Goal: Navigation & Orientation: Locate item on page

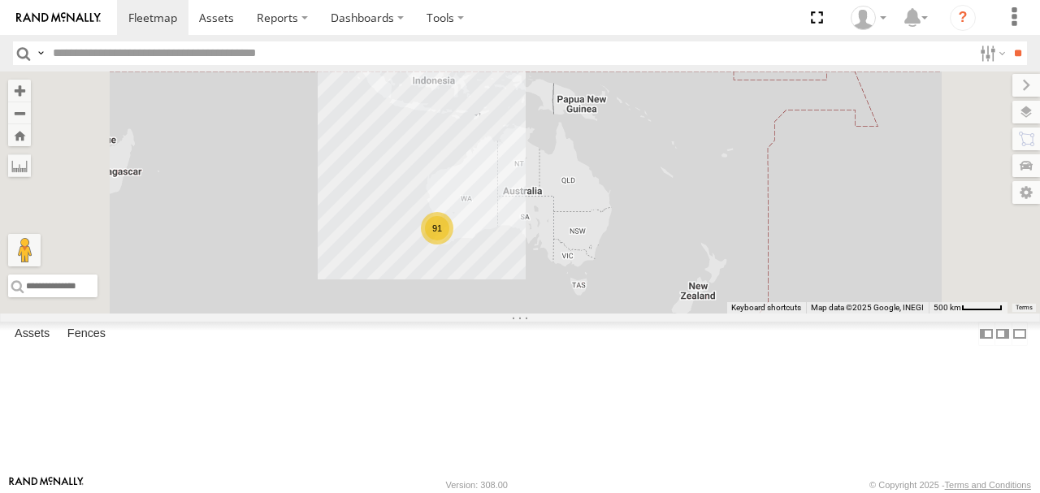
click at [1031, 112] on label at bounding box center [1027, 112] width 28 height 23
click at [0, 0] on span "Basemaps" at bounding box center [0, 0] width 0 height 0
click at [0, 0] on span "Satellite + Roadmap" at bounding box center [0, 0] width 0 height 0
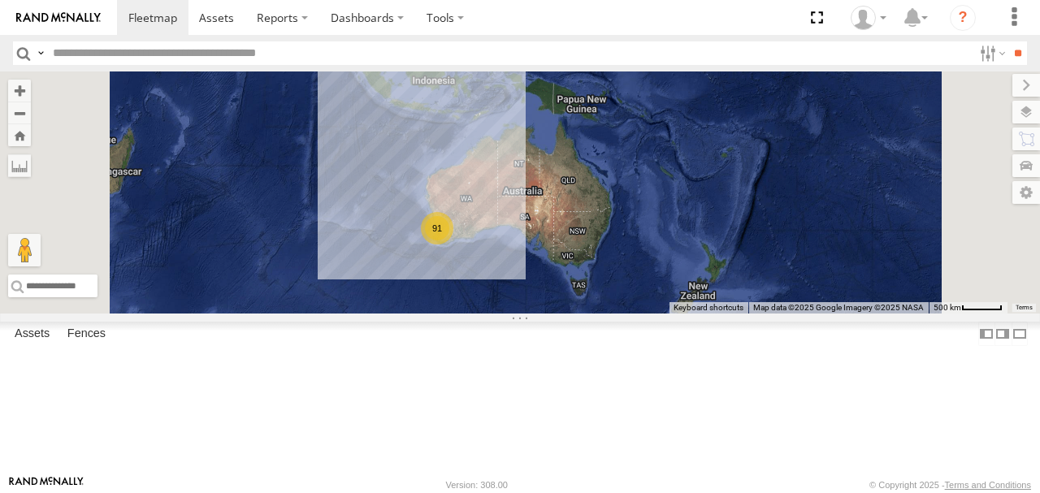
click at [1013, 87] on label at bounding box center [1027, 85] width 28 height 23
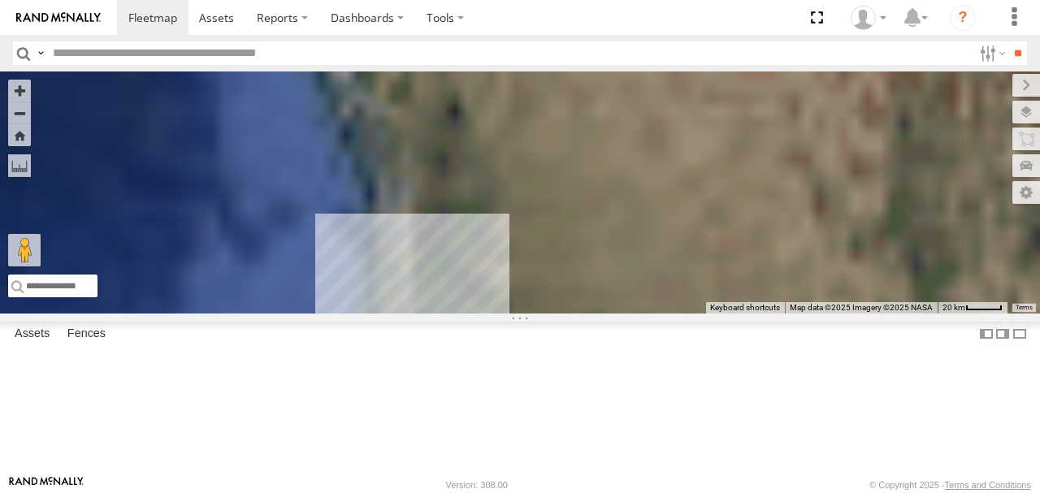
drag, startPoint x: 643, startPoint y: 309, endPoint x: 710, endPoint y: 197, distance: 130.2
click at [710, 197] on div at bounding box center [520, 193] width 1040 height 242
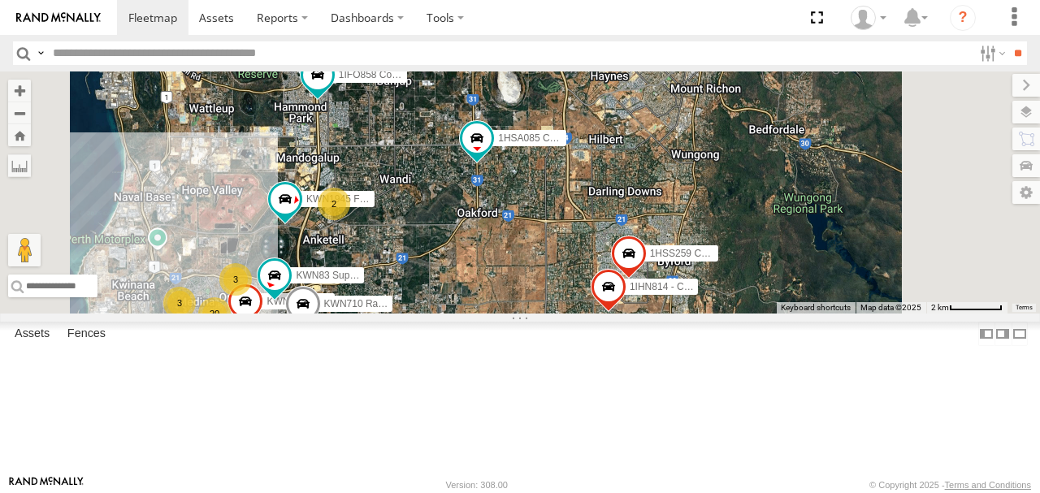
drag, startPoint x: 600, startPoint y: 289, endPoint x: 743, endPoint y: 245, distance: 149.4
click at [740, 246] on div "KWN708 Supervisor NA 1HYH699 Coor.Engage & Place 1HSA085 Coor. [DOMAIN_NAME] KW…" at bounding box center [520, 193] width 1040 height 242
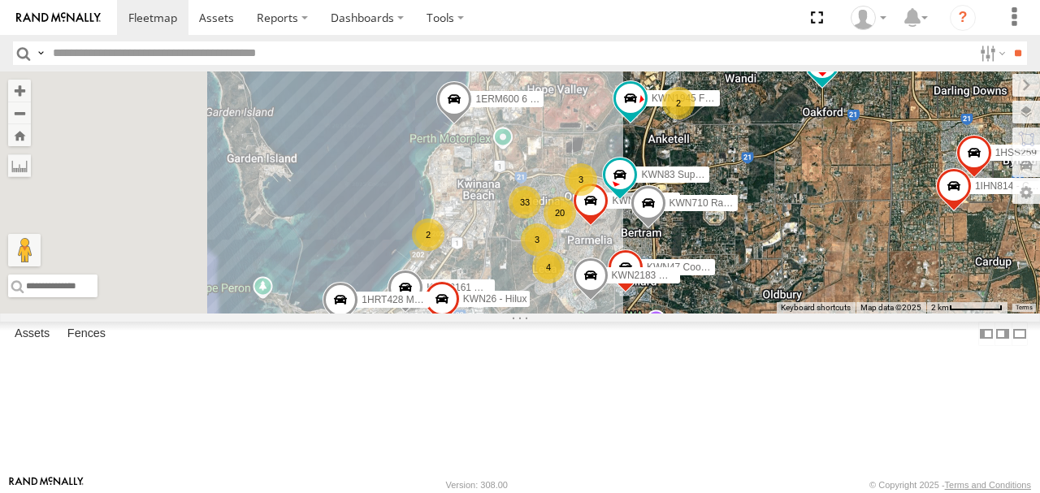
drag, startPoint x: 680, startPoint y: 265, endPoint x: 732, endPoint y: 249, distance: 54.5
click at [732, 249] on div "KWN708 Supervisor NA 1HYH699 Coor.Engage & Place 1HSA085 Coor. [DOMAIN_NAME] KW…" at bounding box center [520, 193] width 1040 height 242
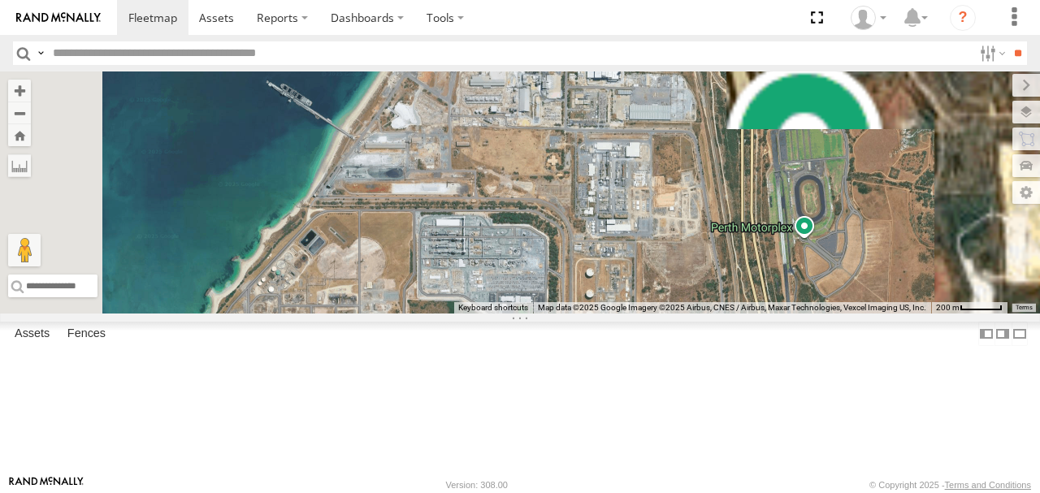
drag, startPoint x: 661, startPoint y: 213, endPoint x: 693, endPoint y: 321, distance: 112.9
click at [693, 314] on div "KWN708 Supervisor NA 1HYH699 Coor.Engage & Place 1HSA085 Coor. [DOMAIN_NAME] KW…" at bounding box center [520, 193] width 1040 height 242
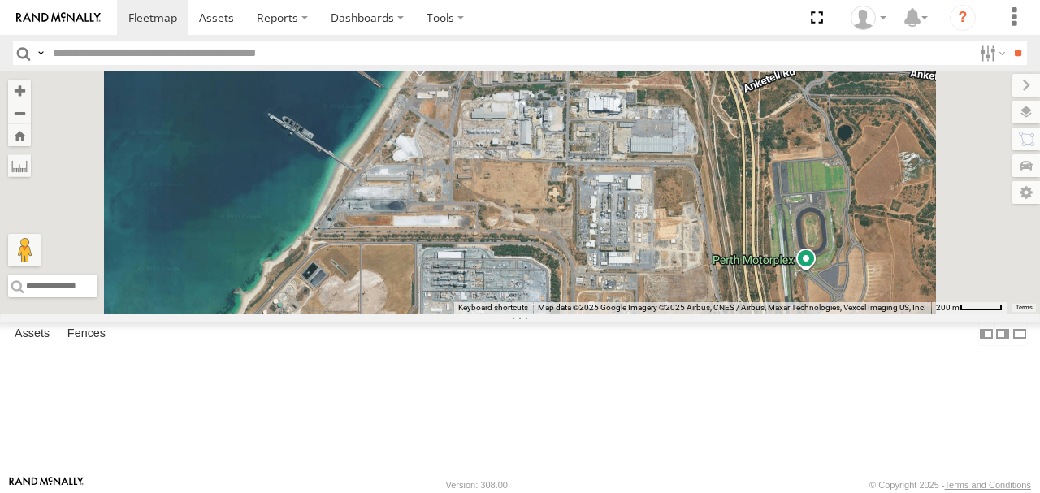
drag, startPoint x: 612, startPoint y: 186, endPoint x: 613, endPoint y: 260, distance: 74.0
click at [613, 260] on div "KWN708 Supervisor NA 1HYH699 Coor.Engage & Place 1HSA085 Coor. [DOMAIN_NAME] KW…" at bounding box center [520, 193] width 1040 height 242
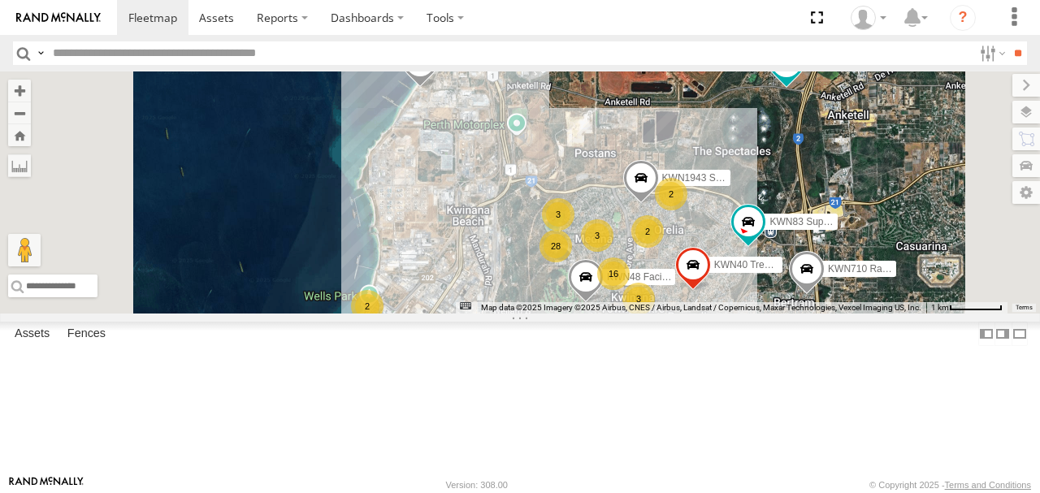
drag, startPoint x: 710, startPoint y: 254, endPoint x: 667, endPoint y: 195, distance: 72.7
click at [668, 195] on div "KWN708 Supervisor NA 1HYH699 Coor.Engage & Place 1HSA085 Coor. [DOMAIN_NAME] KW…" at bounding box center [520, 193] width 1040 height 242
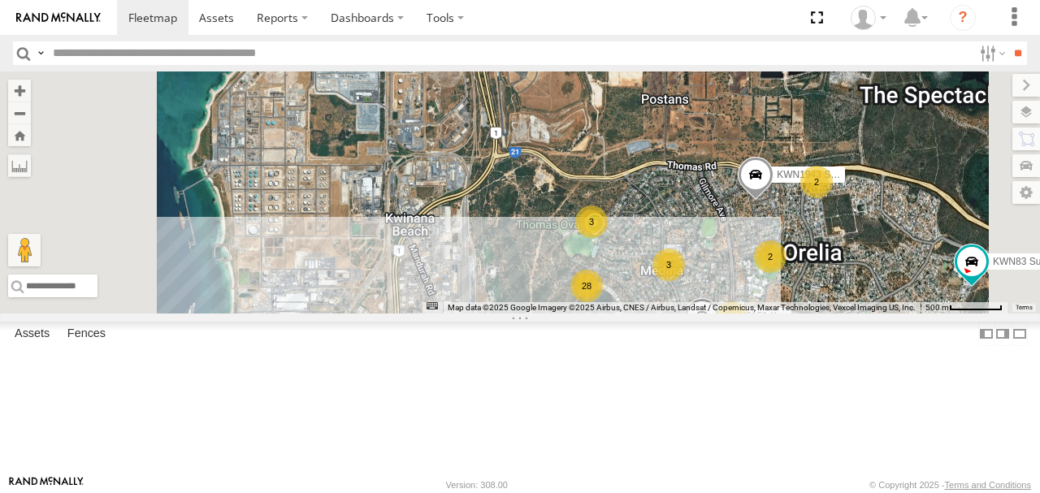
drag, startPoint x: 704, startPoint y: 258, endPoint x: 686, endPoint y: 232, distance: 32.2
click at [686, 232] on div "KWN708 Supervisor NA 1HYH699 Coor.Engage & Place 1HSA085 Coor. [DOMAIN_NAME] KW…" at bounding box center [520, 193] width 1040 height 242
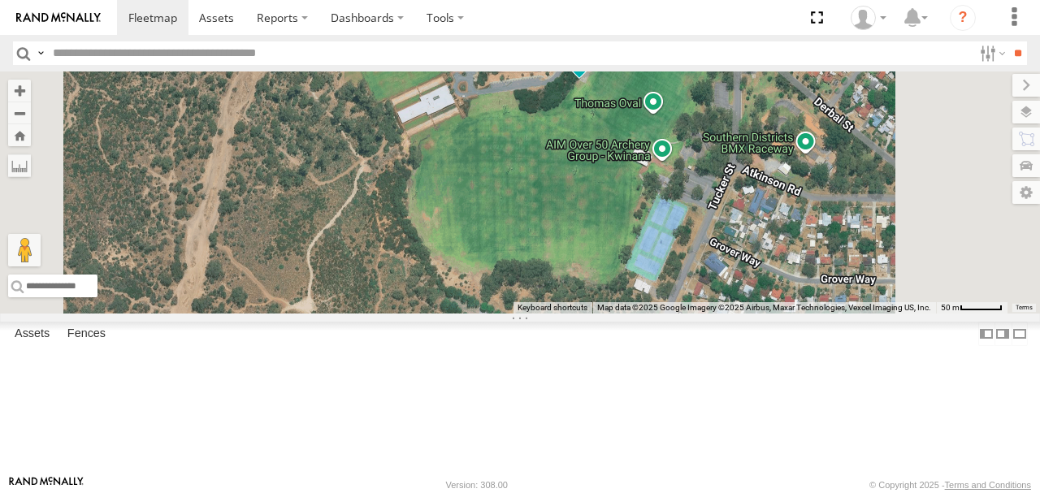
drag, startPoint x: 731, startPoint y: 238, endPoint x: 641, endPoint y: 236, distance: 89.4
click at [642, 236] on div "KWN708 Supervisor NA 1HYH699 Coor.Engage & Place 1HSA085 Coor. [DOMAIN_NAME] KW…" at bounding box center [520, 193] width 1040 height 242
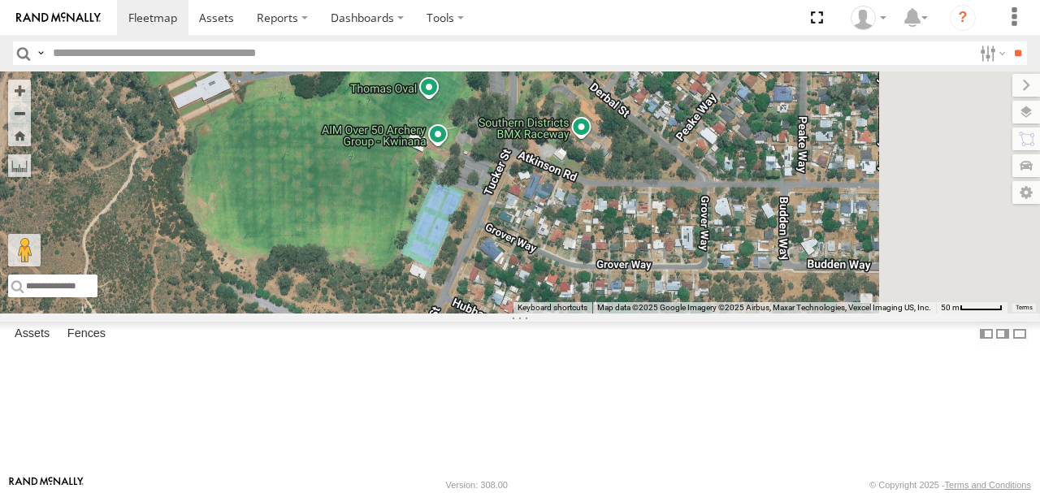
drag, startPoint x: 695, startPoint y: 237, endPoint x: 551, endPoint y: 223, distance: 144.6
click at [551, 223] on div "KWN708 Supervisor NA 1HYH699 Coor.Engage & Place 1HSA085 Coor. [DOMAIN_NAME] KW…" at bounding box center [520, 193] width 1040 height 242
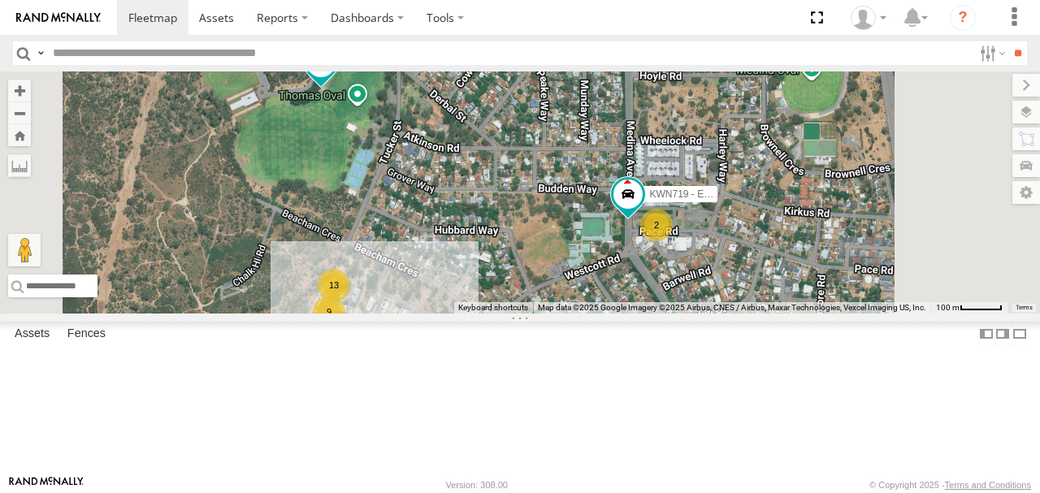
drag, startPoint x: 709, startPoint y: 252, endPoint x: 493, endPoint y: 239, distance: 216.6
click at [493, 239] on div "KWN708 Supervisor NA 1HYH699 Coor.Engage & Place 1HSA085 Coor. [DOMAIN_NAME] KW…" at bounding box center [520, 193] width 1040 height 242
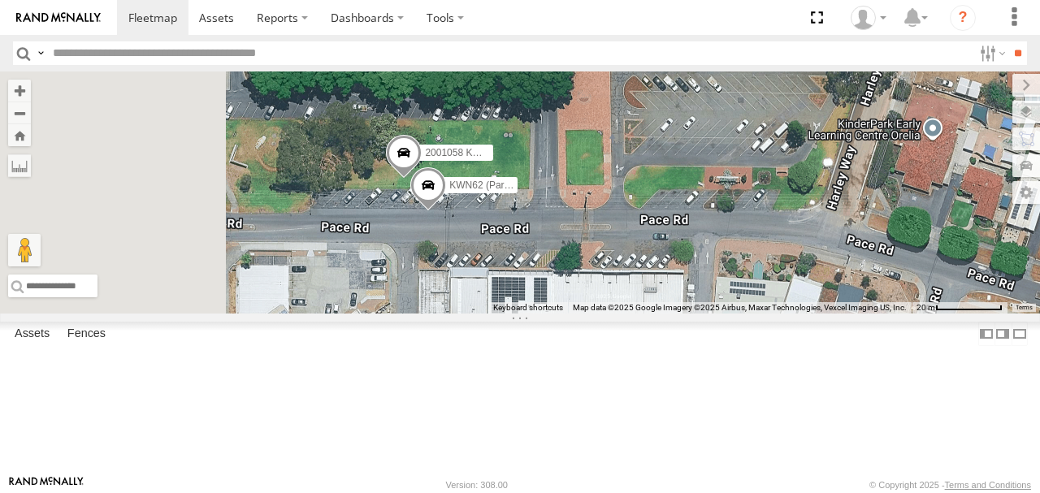
drag, startPoint x: 582, startPoint y: 270, endPoint x: 595, endPoint y: 245, distance: 28.4
click at [422, 179] on span at bounding box center [404, 157] width 36 height 44
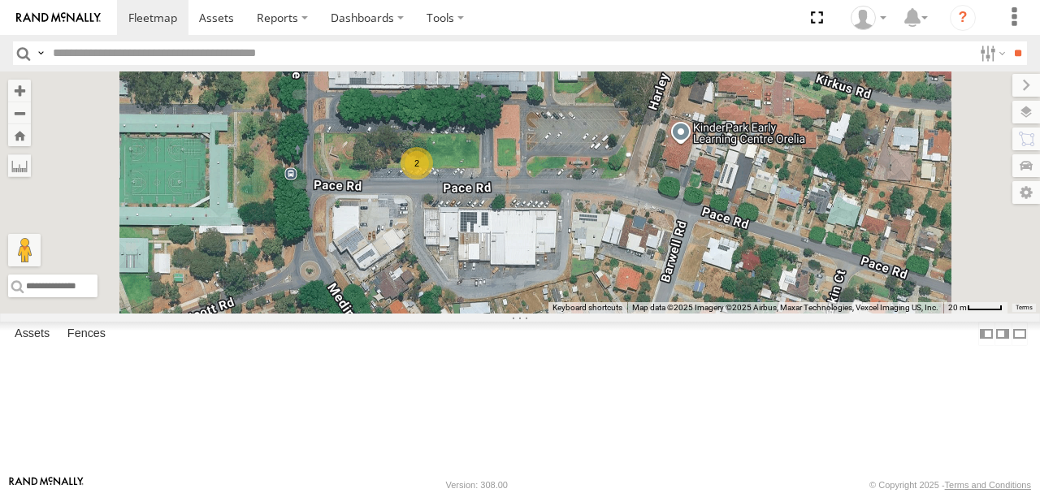
drag, startPoint x: 573, startPoint y: 270, endPoint x: 619, endPoint y: 262, distance: 47.0
click at [619, 262] on div "KWN708 Supervisor NA 1HYH699 Coor.Engage & Place 1HSA085 Coor. [DOMAIN_NAME] KW…" at bounding box center [520, 193] width 1040 height 242
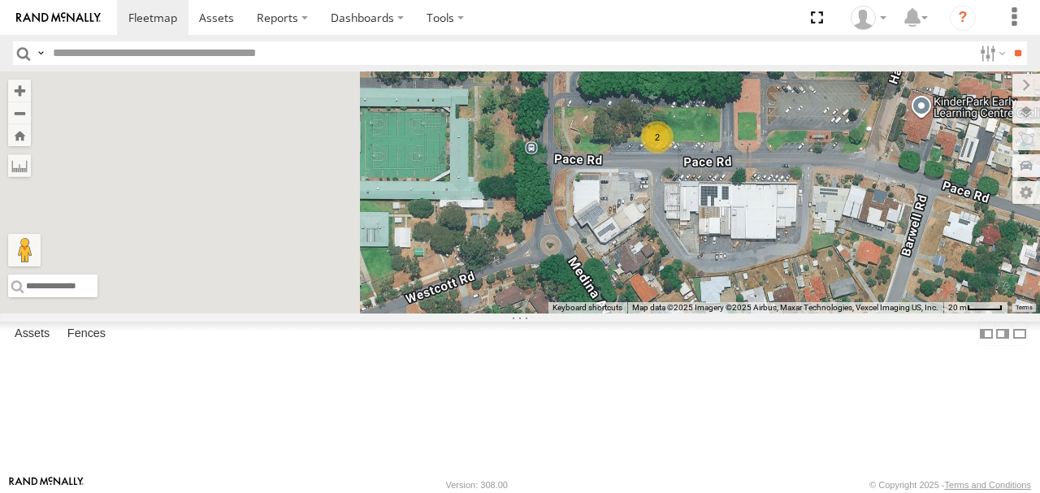
click at [790, 247] on div "KWN708 Supervisor NA 1HYH699 Coor.Engage & Place 1HSA085 Coor. [DOMAIN_NAME] KW…" at bounding box center [520, 193] width 1040 height 242
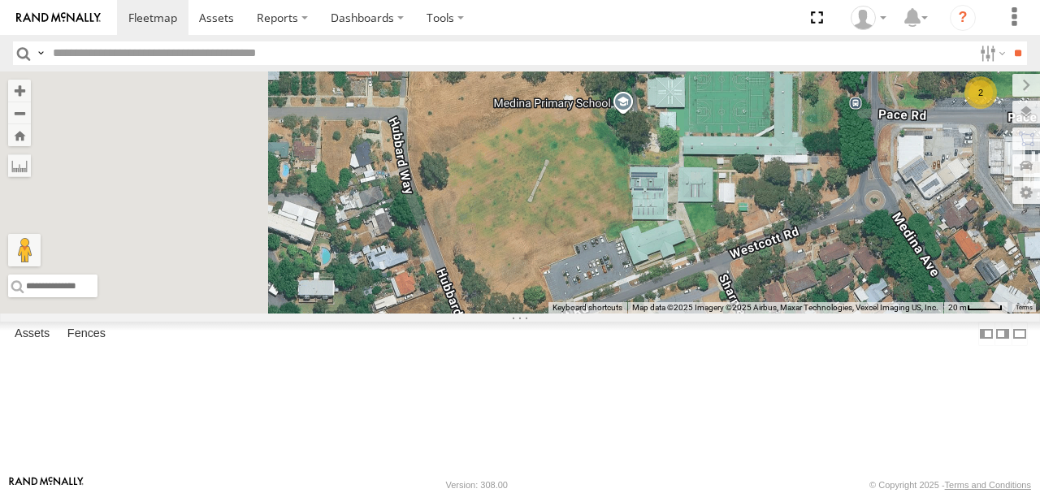
drag, startPoint x: 762, startPoint y: 239, endPoint x: 796, endPoint y: 232, distance: 34.0
click at [802, 228] on div "KWN708 Supervisor NA 1HYH699 Coor.Engage & Place 1HSA085 Coor. [DOMAIN_NAME] KW…" at bounding box center [520, 193] width 1040 height 242
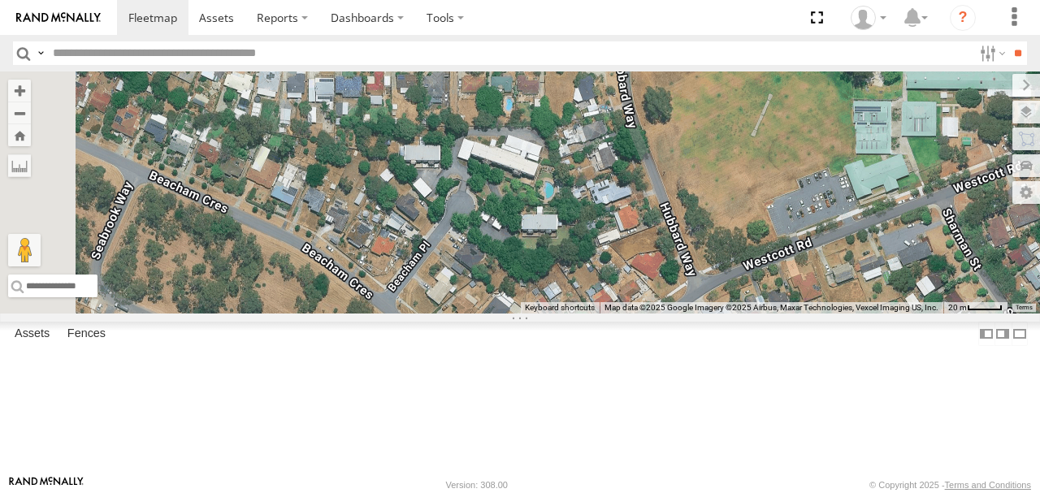
drag, startPoint x: 680, startPoint y: 266, endPoint x: 818, endPoint y: 196, distance: 154.1
click at [818, 196] on div "KWN708 Supervisor NA 1HYH699 Coor.Engage & Place 1HSA085 Coor. [DOMAIN_NAME] KW…" at bounding box center [520, 193] width 1040 height 242
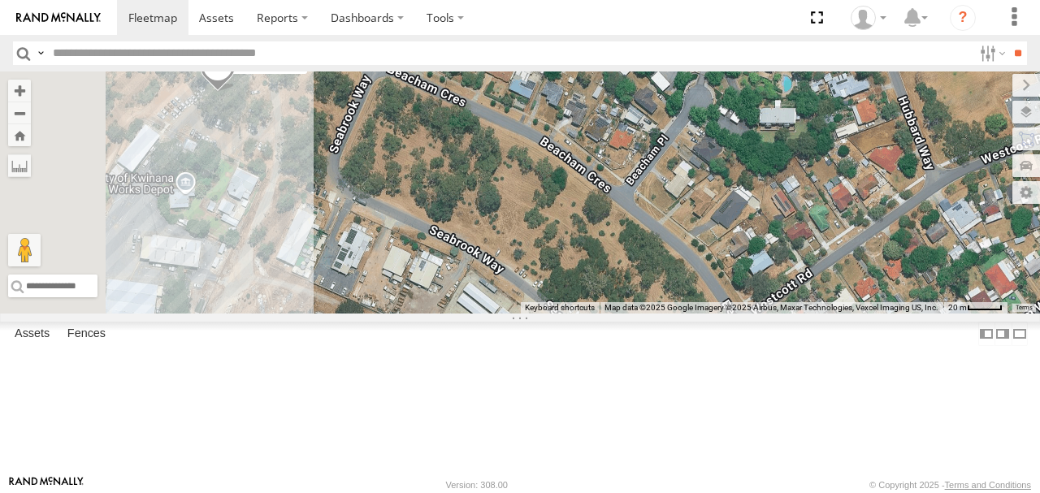
drag, startPoint x: 714, startPoint y: 234, endPoint x: 792, endPoint y: 189, distance: 90.3
click at [792, 189] on div "KWN708 Supervisor NA 1HYH699 Coor.Engage & Place 1HSA085 Coor. [DOMAIN_NAME] KW…" at bounding box center [520, 193] width 1040 height 242
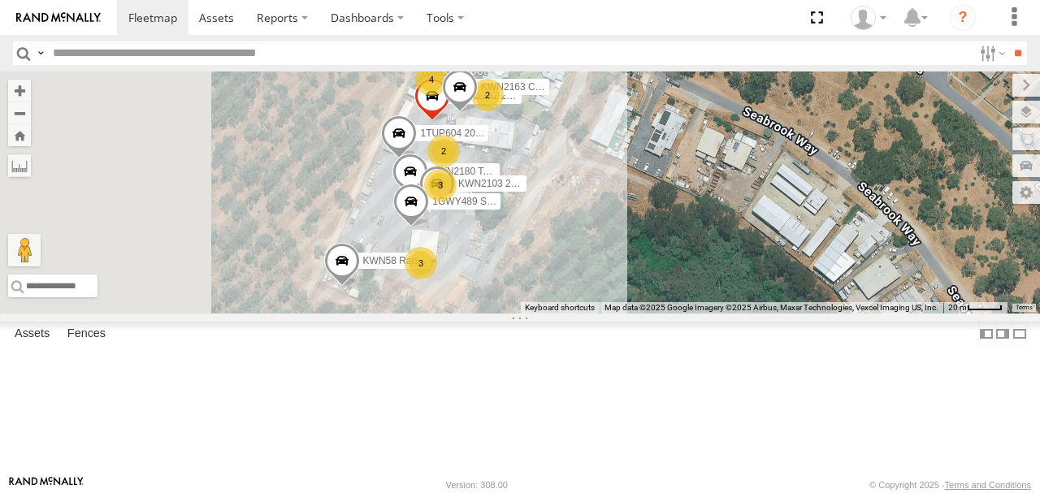
drag, startPoint x: 700, startPoint y: 224, endPoint x: 844, endPoint y: 205, distance: 145.2
click at [844, 205] on div "KWN708 Supervisor NA 1HYH699 Coor.Engage & Place 1HSA085 Coor. [DOMAIN_NAME] KW…" at bounding box center [520, 193] width 1040 height 242
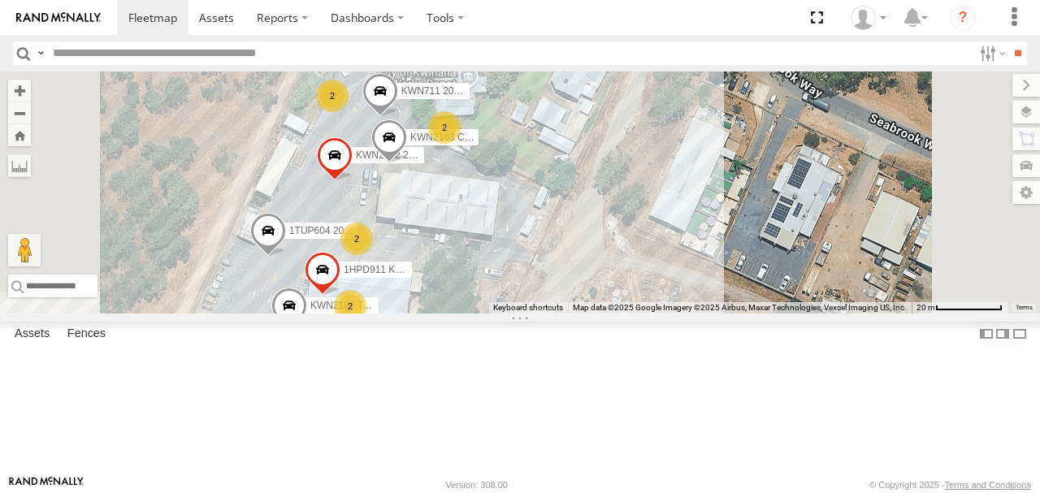
drag, startPoint x: 760, startPoint y: 211, endPoint x: 779, endPoint y: 260, distance: 53.3
click at [779, 260] on div "KWN708 Supervisor NA 1HYH699 Coor.Engage & Place 1HSA085 Coor. [DOMAIN_NAME] KW…" at bounding box center [520, 193] width 1040 height 242
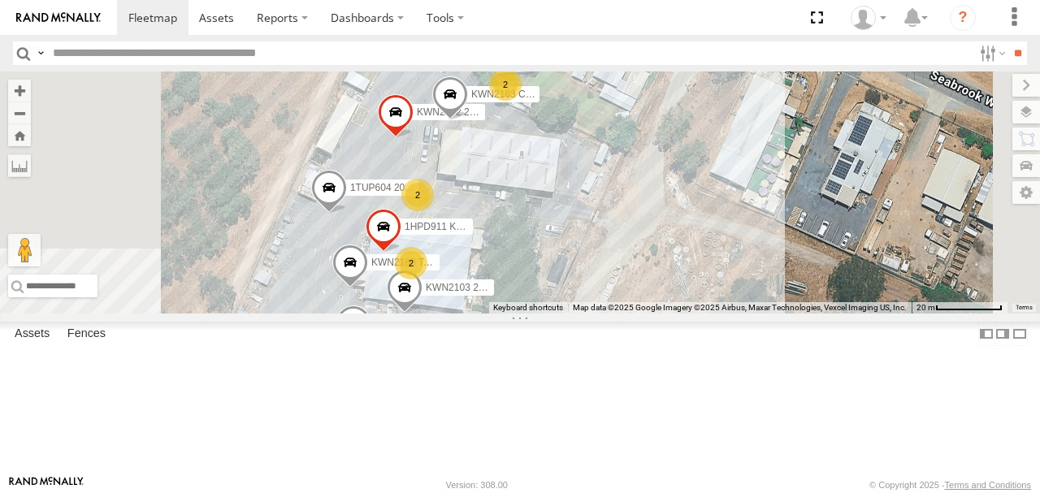
drag, startPoint x: 803, startPoint y: 203, endPoint x: 830, endPoint y: 156, distance: 54.2
click at [829, 156] on div "KWN708 Supervisor NA 1HYH699 Coor.Engage & Place 1HSA085 Coor. [DOMAIN_NAME] KW…" at bounding box center [520, 193] width 1040 height 242
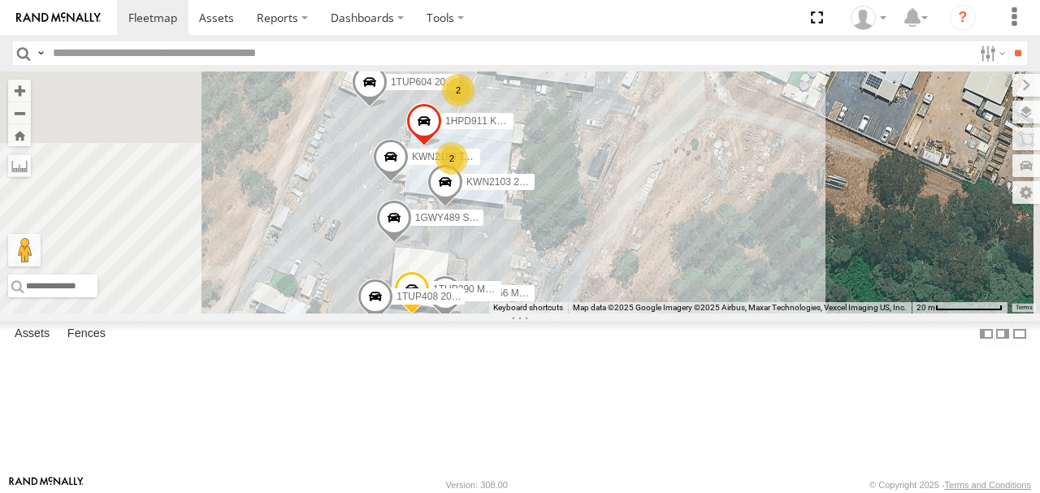
drag, startPoint x: 801, startPoint y: 227, endPoint x: 807, endPoint y: 183, distance: 44.4
click at [807, 184] on div "KWN708 Supervisor NA 1HYH699 Coor.Engage & Place 1HSA085 Coor. [DOMAIN_NAME] KW…" at bounding box center [520, 193] width 1040 height 242
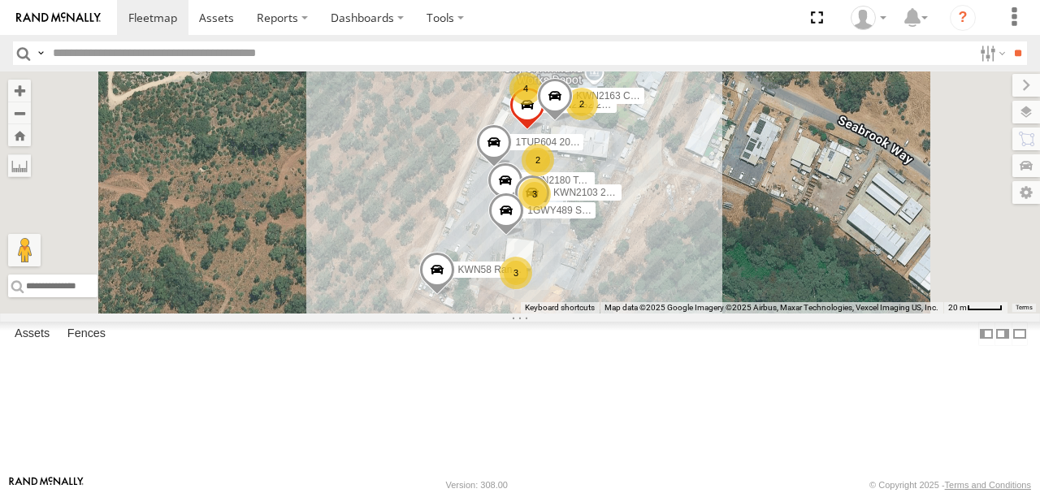
drag, startPoint x: 842, startPoint y: 198, endPoint x: 823, endPoint y: 320, distance: 123.5
click at [823, 314] on div "KWN708 Supervisor NA 1HYH699 Coor.Engage & Place 1HSA085 Coor. [DOMAIN_NAME] KW…" at bounding box center [520, 193] width 1040 height 242
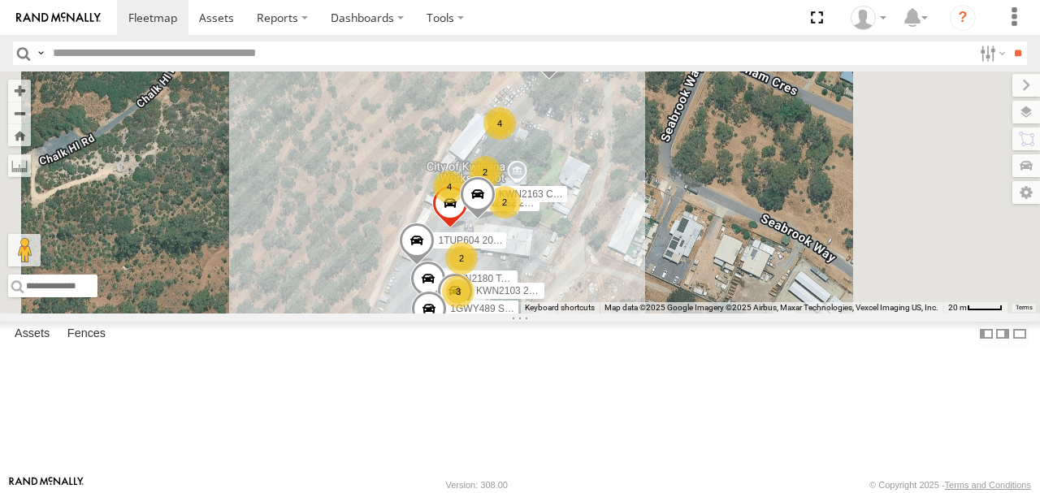
drag, startPoint x: 870, startPoint y: 223, endPoint x: 798, endPoint y: 288, distance: 96.7
click at [798, 288] on div "KWN708 Supervisor NA 1HYH699 Coor.Engage & Place 1HSA085 Coor. [DOMAIN_NAME] KW…" at bounding box center [520, 193] width 1040 height 242
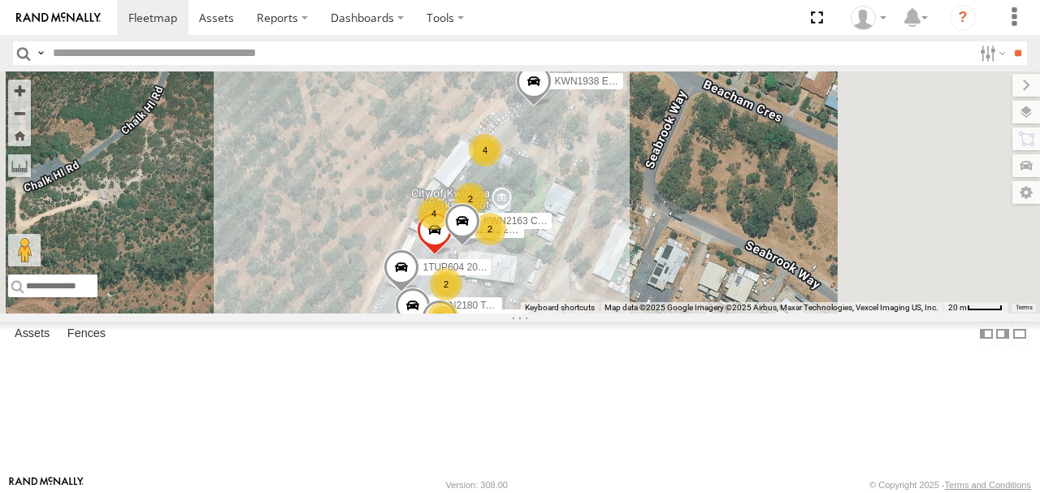
drag, startPoint x: 818, startPoint y: 225, endPoint x: 784, endPoint y: 300, distance: 82.2
click at [785, 300] on div "KWN708 Supervisor NA 1HYH699 Coor.Engage & Place 1HSA085 Coor. [DOMAIN_NAME] KW…" at bounding box center [520, 193] width 1040 height 242
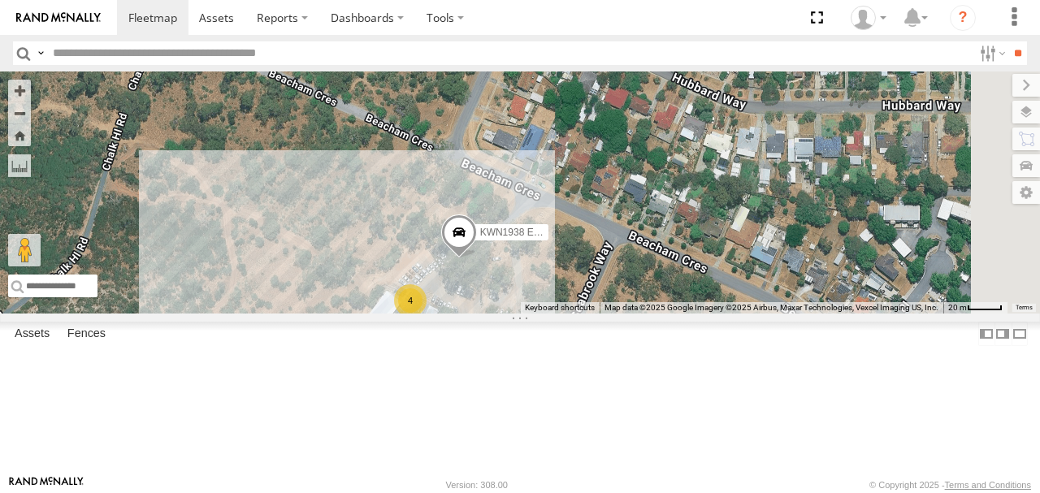
drag, startPoint x: 836, startPoint y: 262, endPoint x: 827, endPoint y: 268, distance: 10.4
click at [829, 270] on div "KWN708 Supervisor NA 1HYH699 Coor.Engage & Place 1HSA085 Coor. [DOMAIN_NAME] KW…" at bounding box center [520, 193] width 1040 height 242
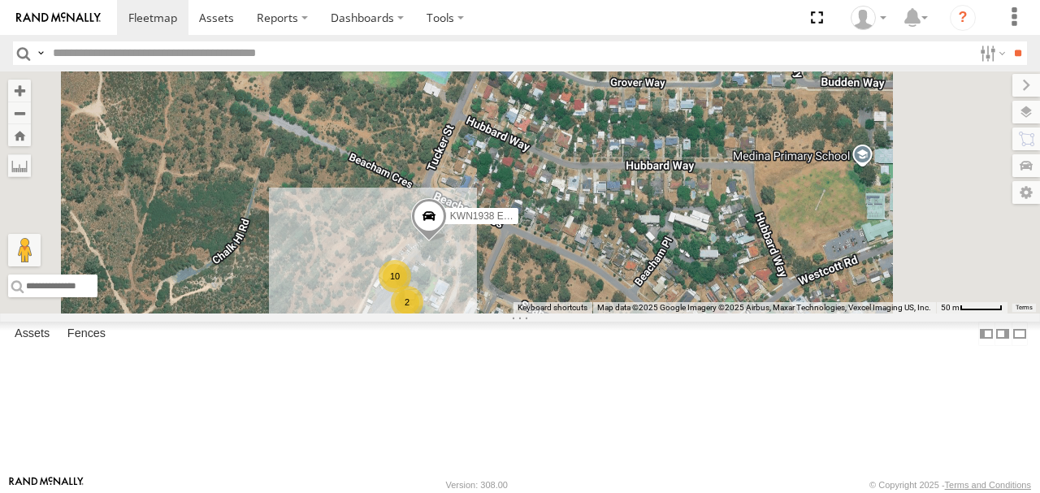
drag, startPoint x: 838, startPoint y: 227, endPoint x: 740, endPoint y: 254, distance: 101.9
click at [740, 254] on div "KWN708 Supervisor NA 1HYH699 Coor.Engage & Place 1HSA085 Coor. [DOMAIN_NAME] KW…" at bounding box center [520, 193] width 1040 height 242
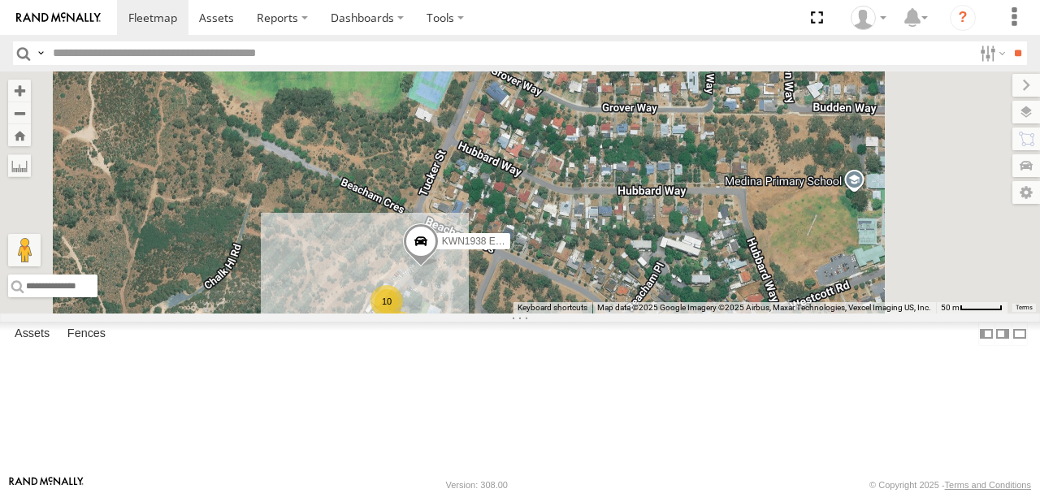
drag, startPoint x: 804, startPoint y: 219, endPoint x: 778, endPoint y: 286, distance: 72.3
click at [778, 286] on div "KWN708 Supervisor NA 1HYH699 Coor.Engage & Place 1HSA085 Coor. [DOMAIN_NAME] KW…" at bounding box center [520, 193] width 1040 height 242
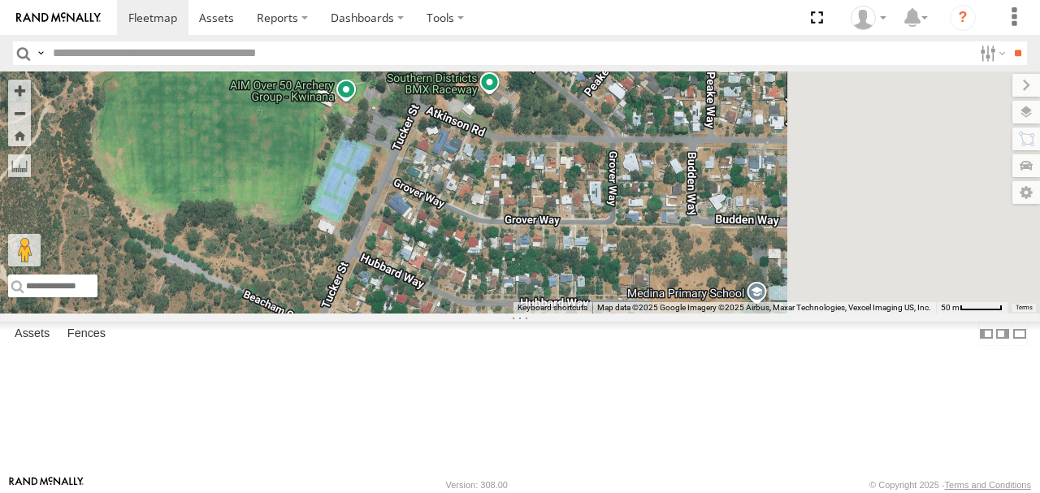
drag, startPoint x: 853, startPoint y: 209, endPoint x: 762, endPoint y: 280, distance: 116.4
click at [762, 280] on div "KWN708 Supervisor NA 1HYH699 Coor.Engage & Place 1HSA085 Coor. [DOMAIN_NAME] KW…" at bounding box center [520, 193] width 1040 height 242
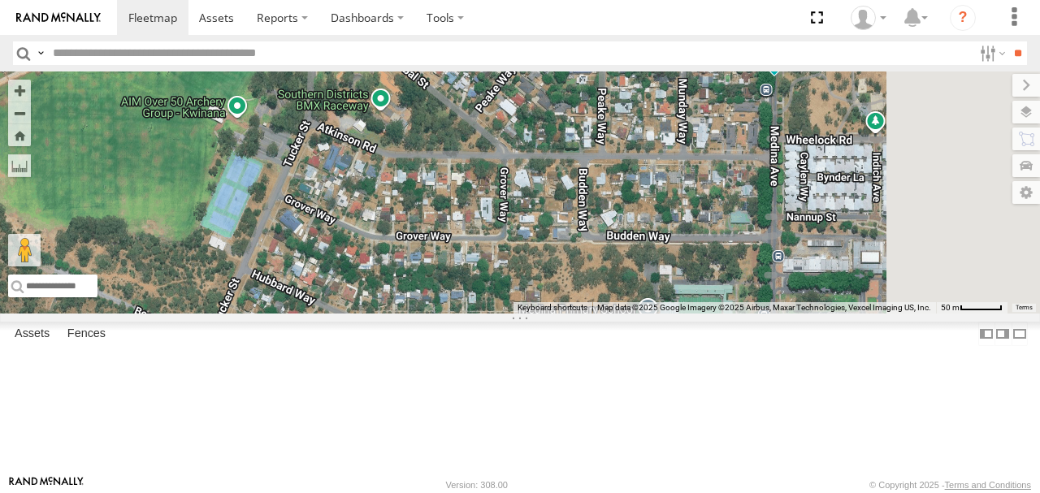
drag, startPoint x: 817, startPoint y: 244, endPoint x: 657, endPoint y: 263, distance: 161.3
click at [657, 263] on div "KWN708 Supervisor NA 1HYH699 Coor.Engage & Place 1HSA085 Coor. [DOMAIN_NAME] KW…" at bounding box center [520, 193] width 1040 height 242
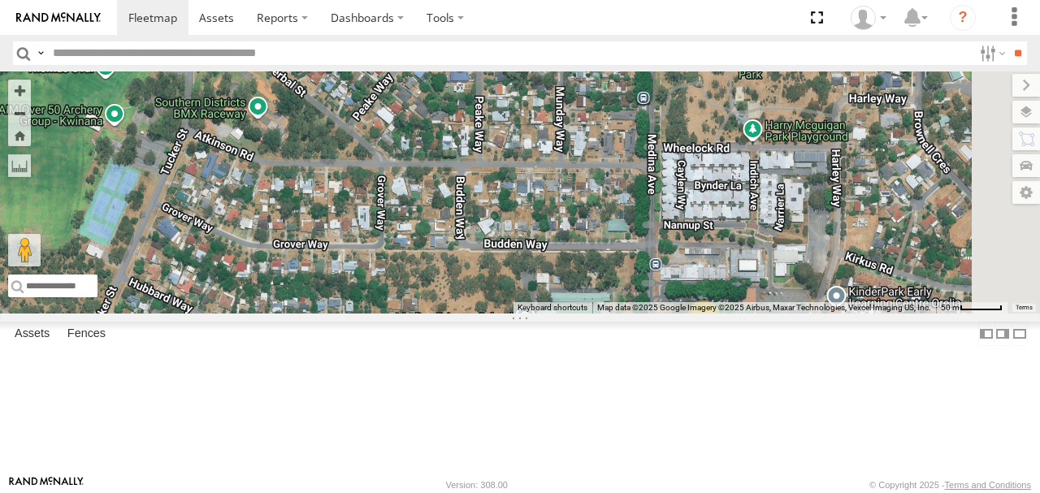
drag, startPoint x: 792, startPoint y: 283, endPoint x: 724, endPoint y: 257, distance: 73.1
click at [724, 258] on div "KWN708 Supervisor NA 1HYH699 Coor.Engage & Place 1HSA085 Coor. [DOMAIN_NAME] KW…" at bounding box center [520, 193] width 1040 height 242
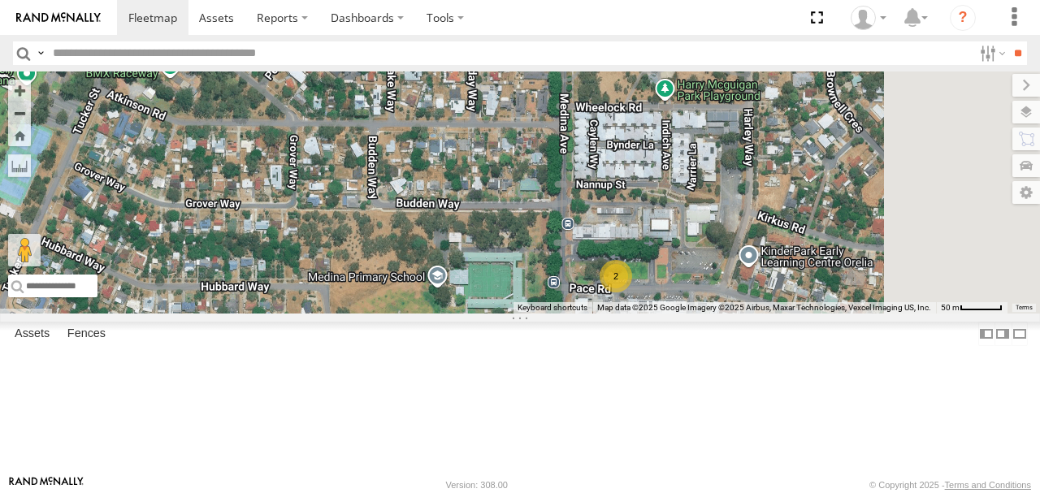
drag, startPoint x: 744, startPoint y: 316, endPoint x: 694, endPoint y: 267, distance: 69.5
click at [694, 268] on div "KWN708 Supervisor NA 1HYH699 Coor.Engage & Place 1HSA085 Coor. [DOMAIN_NAME] KW…" at bounding box center [520, 193] width 1040 height 242
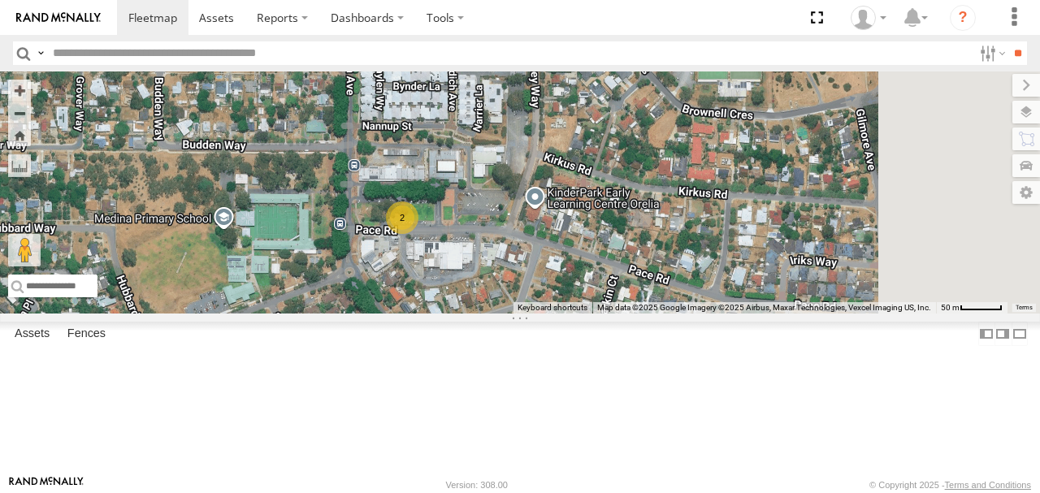
drag, startPoint x: 837, startPoint y: 299, endPoint x: 671, endPoint y: 283, distance: 166.6
click at [671, 283] on div "KWN708 Supervisor NA 1HYH699 Coor.Engage & Place 1HSA085 Coor. [DOMAIN_NAME] KW…" at bounding box center [520, 193] width 1040 height 242
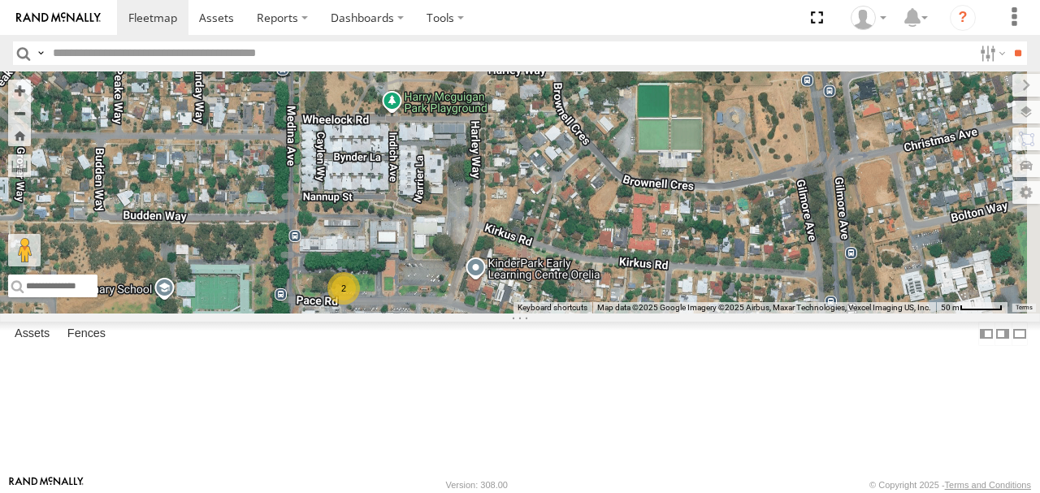
drag, startPoint x: 796, startPoint y: 244, endPoint x: 789, endPoint y: 314, distance: 70.3
click at [793, 314] on div "KWN708 Supervisor NA 1HYH699 Coor.Engage & Place 1HSA085 Coor. [DOMAIN_NAME] KW…" at bounding box center [520, 193] width 1040 height 242
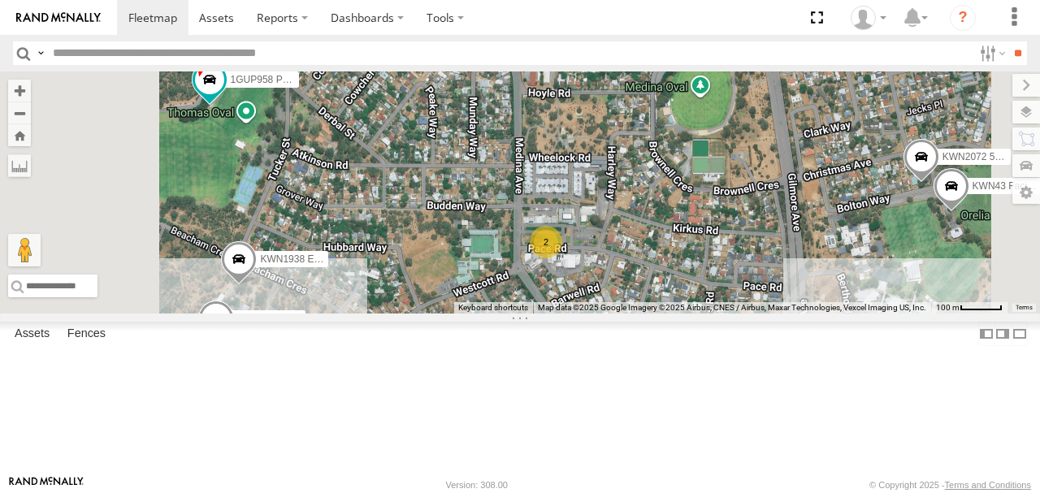
drag, startPoint x: 581, startPoint y: 236, endPoint x: 766, endPoint y: 228, distance: 184.6
click at [766, 228] on div "KWN708 Supervisor NA 1HYH699 Coor.Engage & Place 1HSA085 Coor. [DOMAIN_NAME] KW…" at bounding box center [520, 193] width 1040 height 242
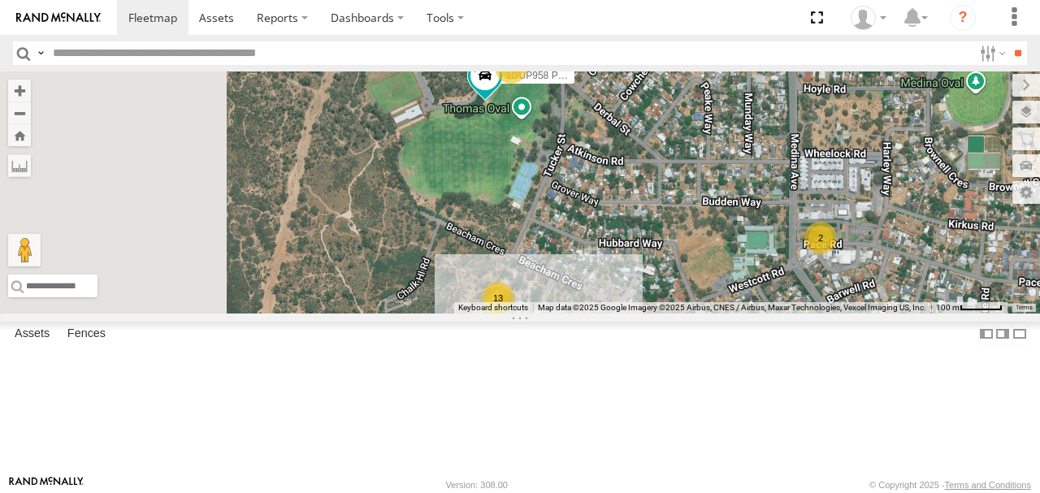
drag, startPoint x: 688, startPoint y: 226, endPoint x: 842, endPoint y: 226, distance: 153.6
click at [842, 226] on div "KWN708 Supervisor NA 1HYH699 Coor.Engage & Place 1HSA085 Coor. [DOMAIN_NAME] KW…" at bounding box center [520, 193] width 1040 height 242
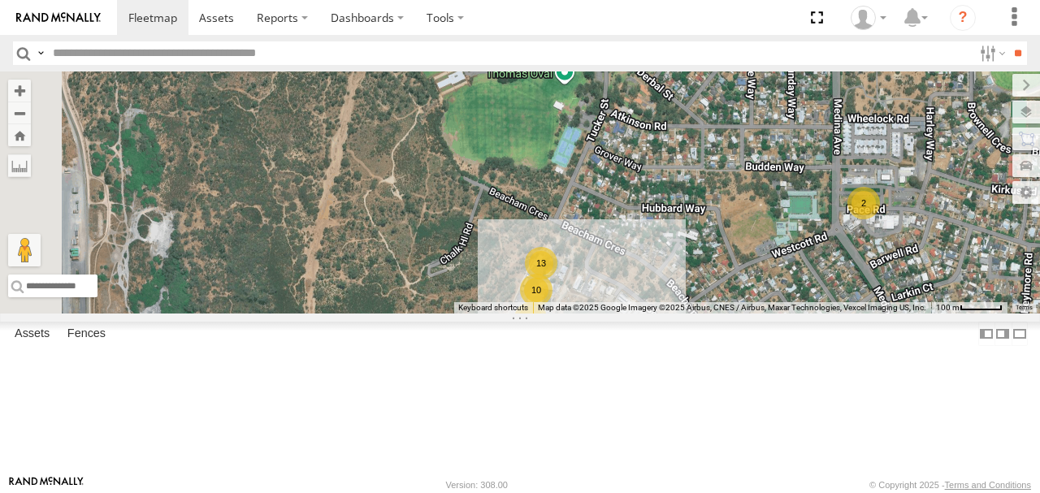
drag, startPoint x: 699, startPoint y: 295, endPoint x: 710, endPoint y: 204, distance: 91.7
click at [710, 205] on div "KWN708 Supervisor NA 1HYH699 Coor.Engage & Place 1HSA085 Coor. [DOMAIN_NAME] KW…" at bounding box center [520, 193] width 1040 height 242
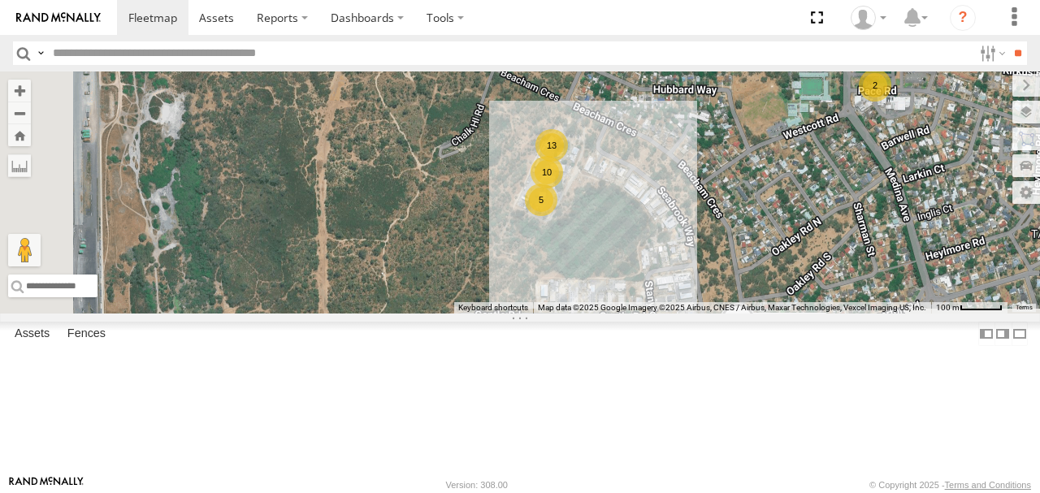
drag, startPoint x: 812, startPoint y: 319, endPoint x: 774, endPoint y: 228, distance: 98.0
click at [776, 228] on div "KWN708 Supervisor NA 1HYH699 Coor.Engage & Place 1HSA085 Coor. [DOMAIN_NAME] KW…" at bounding box center [520, 193] width 1040 height 242
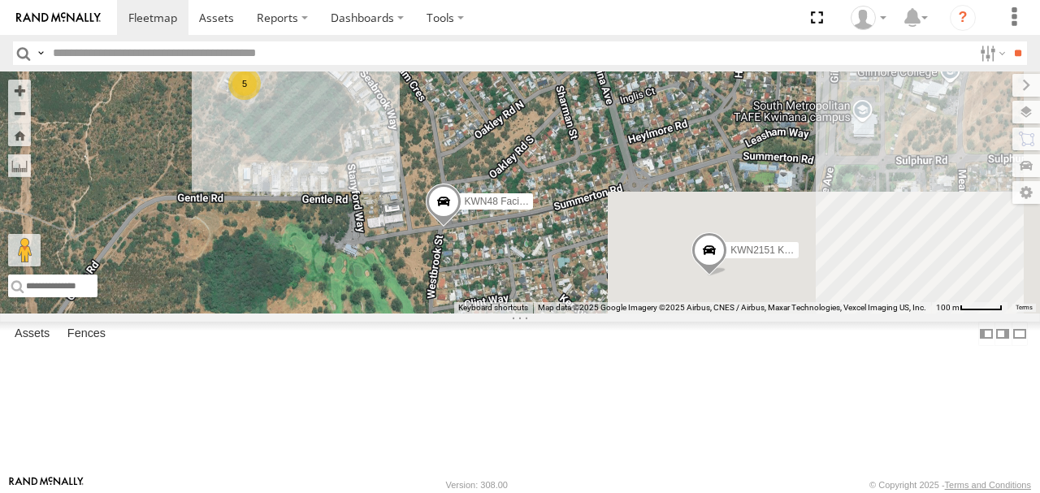
drag, startPoint x: 889, startPoint y: 232, endPoint x: 673, endPoint y: 238, distance: 216.3
click at [662, 238] on div "KWN708 Supervisor NA 1HYH699 Coor.Engage & Place 1HSA085 Coor. [DOMAIN_NAME] KW…" at bounding box center [520, 193] width 1040 height 242
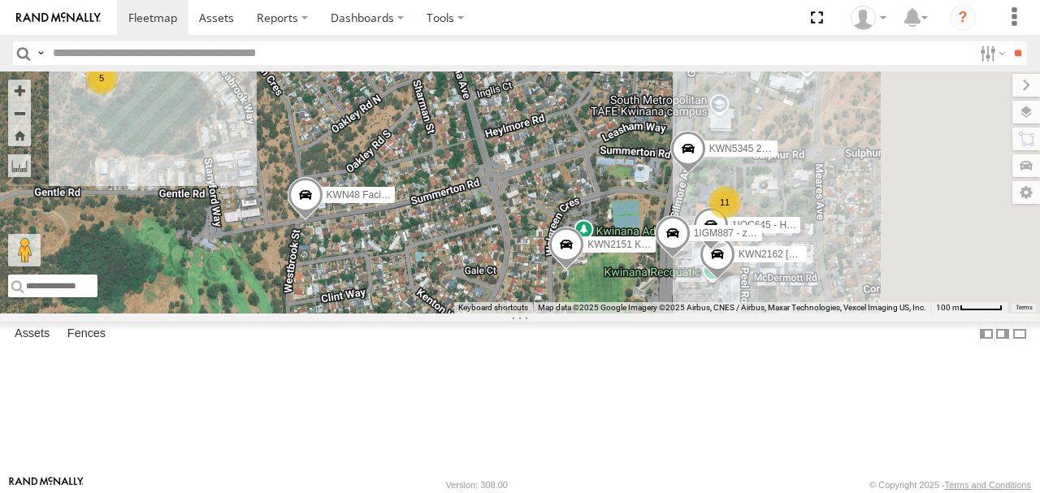
drag, startPoint x: 854, startPoint y: 229, endPoint x: 669, endPoint y: 216, distance: 185.8
click at [670, 216] on div "KWN708 Supervisor NA 1HYH699 Coor.Engage & Place 1HSA085 Coor. [DOMAIN_NAME] KW…" at bounding box center [520, 193] width 1040 height 242
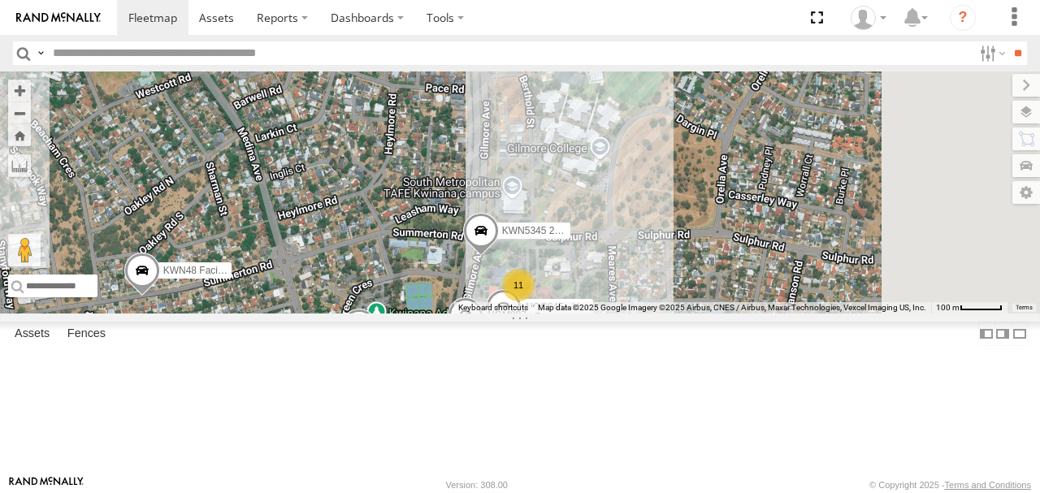
drag, startPoint x: 614, startPoint y: 205, endPoint x: 613, endPoint y: 306, distance: 100.8
click at [613, 306] on div "KWN708 Supervisor NA 1HYH699 Coor.Engage & Place 1HSA085 Coor. [DOMAIN_NAME] KW…" at bounding box center [520, 193] width 1040 height 242
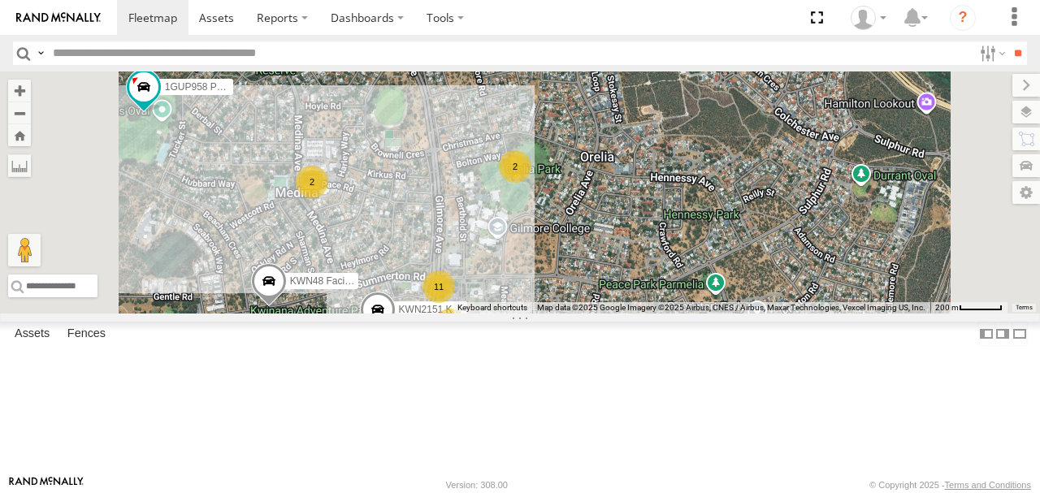
drag, startPoint x: 612, startPoint y: 224, endPoint x: 596, endPoint y: 288, distance: 65.4
click at [596, 288] on div "KWN708 Supervisor NA 1HYH699 Coor.Engage & Place 1HSA085 Coor. [DOMAIN_NAME] KW…" at bounding box center [520, 193] width 1040 height 242
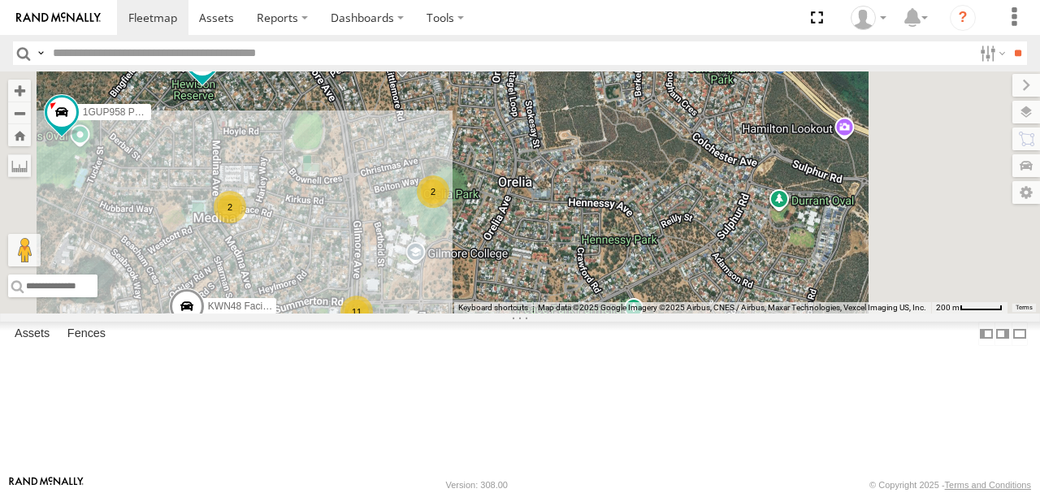
drag, startPoint x: 700, startPoint y: 201, endPoint x: 634, endPoint y: 219, distance: 68.4
click at [634, 219] on div "KWN708 Supervisor NA 1HYH699 Coor.Engage & Place 1HSA085 Coor. [DOMAIN_NAME] KW…" at bounding box center [520, 193] width 1040 height 242
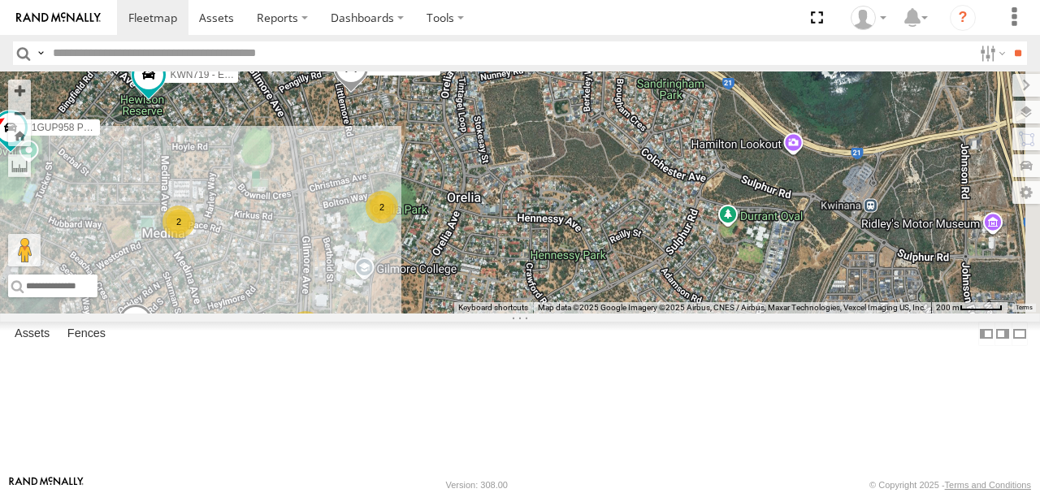
drag, startPoint x: 710, startPoint y: 332, endPoint x: 749, endPoint y: 184, distance: 153.6
click at [748, 184] on div "KWN708 Supervisor NA 1HYH699 Coor.Engage & Place 1HSA085 Coor. [DOMAIN_NAME] KW…" at bounding box center [520, 193] width 1040 height 242
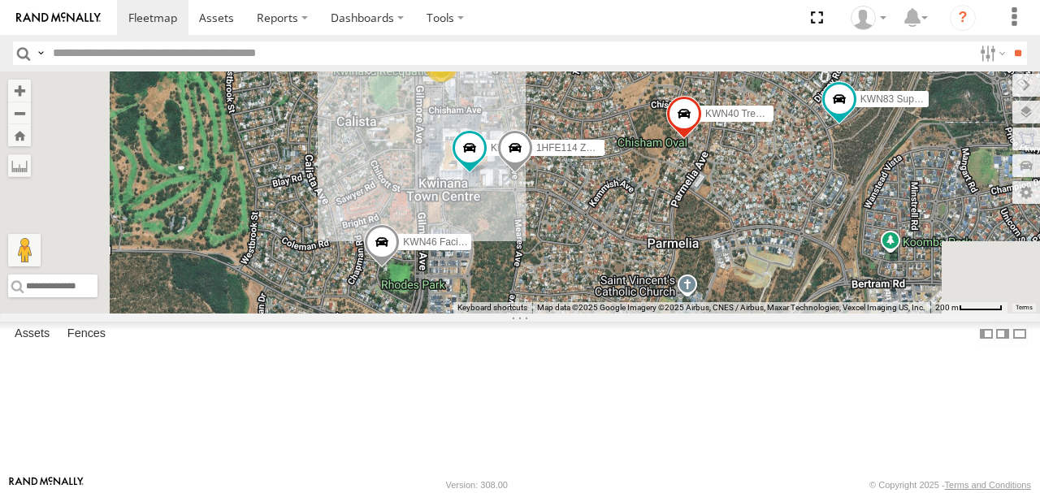
drag, startPoint x: 751, startPoint y: 310, endPoint x: 779, endPoint y: 276, distance: 43.9
click at [777, 279] on div "KWN708 Supervisor NA 1HYH699 Coor.Engage & Place 1HSA085 Coor. [DOMAIN_NAME] KW…" at bounding box center [520, 193] width 1040 height 242
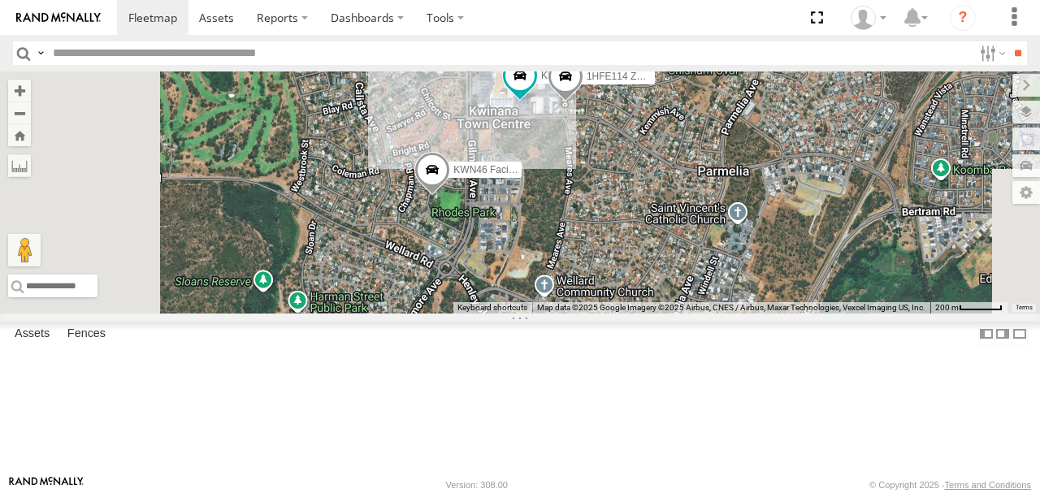
drag, startPoint x: 678, startPoint y: 335, endPoint x: 720, endPoint y: 245, distance: 98.9
click at [719, 248] on div "KWN708 Supervisor NA 1HYH699 Coor.Engage & Place 1HSA085 Coor. [DOMAIN_NAME] KW…" at bounding box center [520, 193] width 1040 height 242
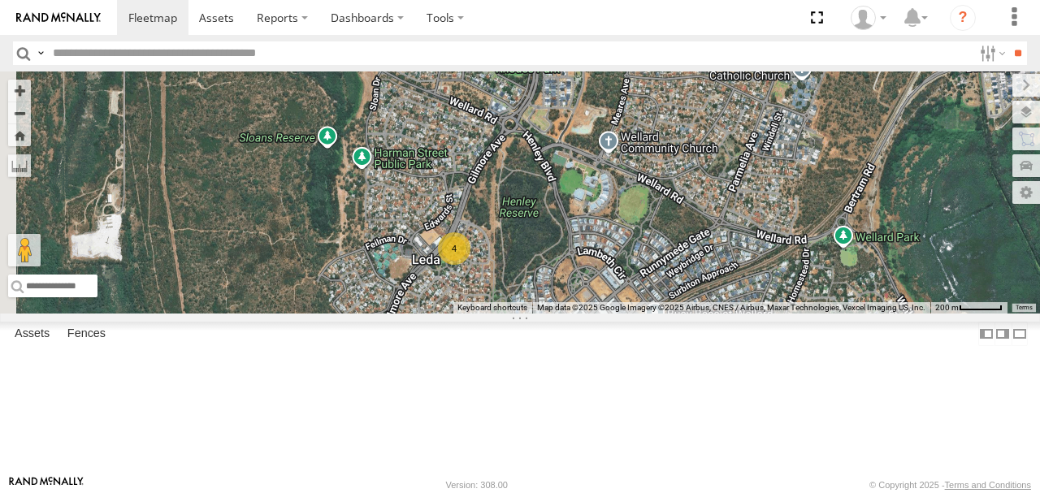
drag, startPoint x: 670, startPoint y: 286, endPoint x: 688, endPoint y: 227, distance: 62.0
click at [688, 227] on div "KWN708 Supervisor NA 1HYH699 Coor.Engage & Place 1HSA085 Coor. [DOMAIN_NAME] KW…" at bounding box center [520, 193] width 1040 height 242
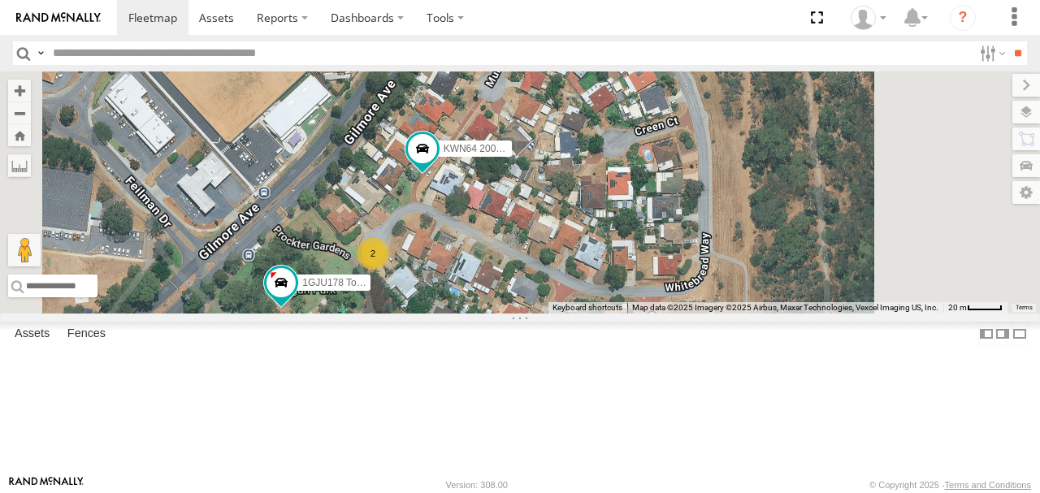
drag, startPoint x: 710, startPoint y: 210, endPoint x: 637, endPoint y: 292, distance: 109.4
click at [637, 292] on div "KWN708 Supervisor NA 1HYH699 Coor.Engage & Place 1HSA085 Coor. [DOMAIN_NAME] KW…" at bounding box center [520, 193] width 1040 height 242
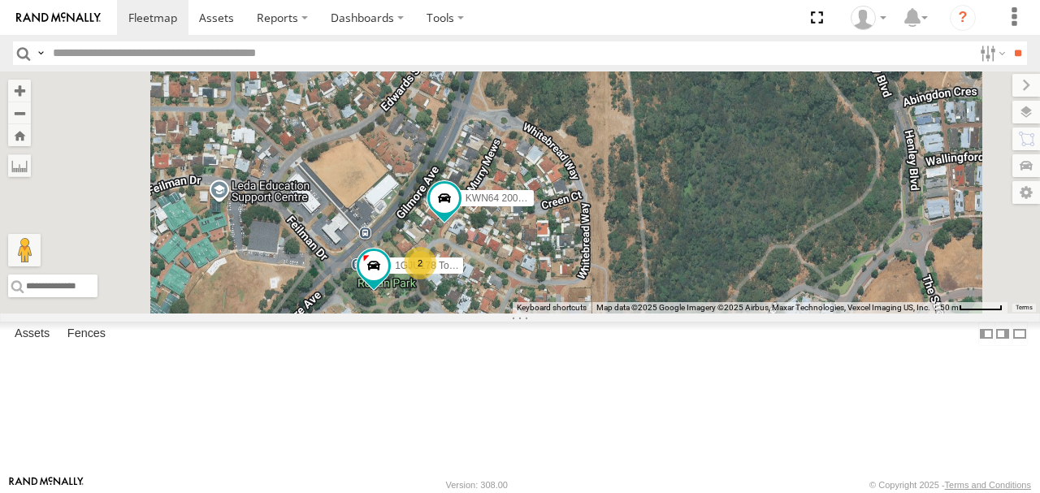
drag, startPoint x: 736, startPoint y: 184, endPoint x: 715, endPoint y: 292, distance: 109.3
click at [715, 292] on div "KWN708 Supervisor NA 1HYH699 Coor.Engage & Place 1HSA085 Coor. [DOMAIN_NAME] KW…" at bounding box center [520, 193] width 1040 height 242
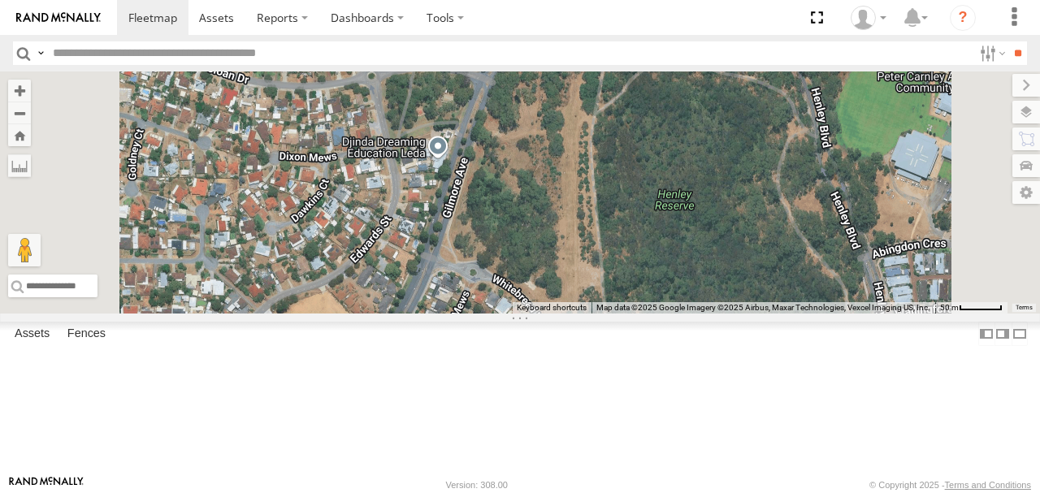
drag, startPoint x: 736, startPoint y: 206, endPoint x: 712, endPoint y: 310, distance: 107.6
click at [712, 310] on div "KWN708 Supervisor NA 1HYH699 Coor.Engage & Place 1HSA085 Coor. [DOMAIN_NAME] KW…" at bounding box center [520, 193] width 1040 height 242
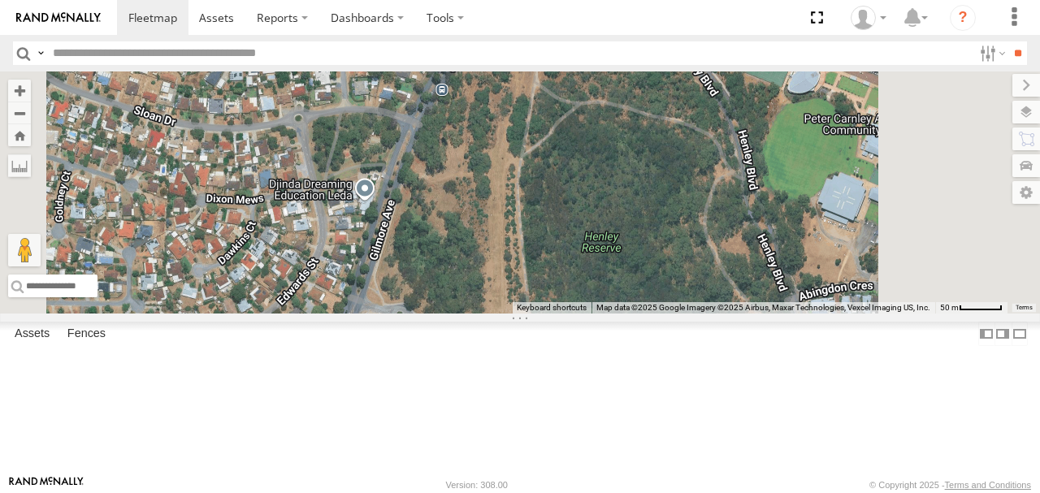
drag, startPoint x: 694, startPoint y: 257, endPoint x: 619, endPoint y: 307, distance: 90.2
click at [619, 307] on div "KWN708 Supervisor NA 1HYH699 Coor.Engage & Place 1HSA085 Coor. [DOMAIN_NAME] KW…" at bounding box center [520, 193] width 1040 height 242
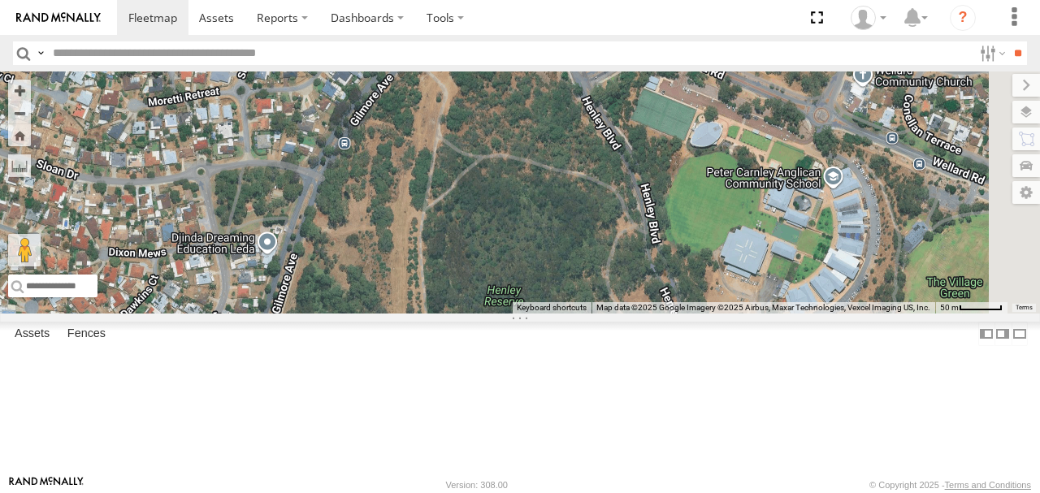
drag, startPoint x: 740, startPoint y: 256, endPoint x: 587, endPoint y: 260, distance: 152.9
click at [587, 260] on div "KWN708 Supervisor NA 1HYH699 Coor.Engage & Place 1HSA085 Coor. [DOMAIN_NAME] KW…" at bounding box center [520, 193] width 1040 height 242
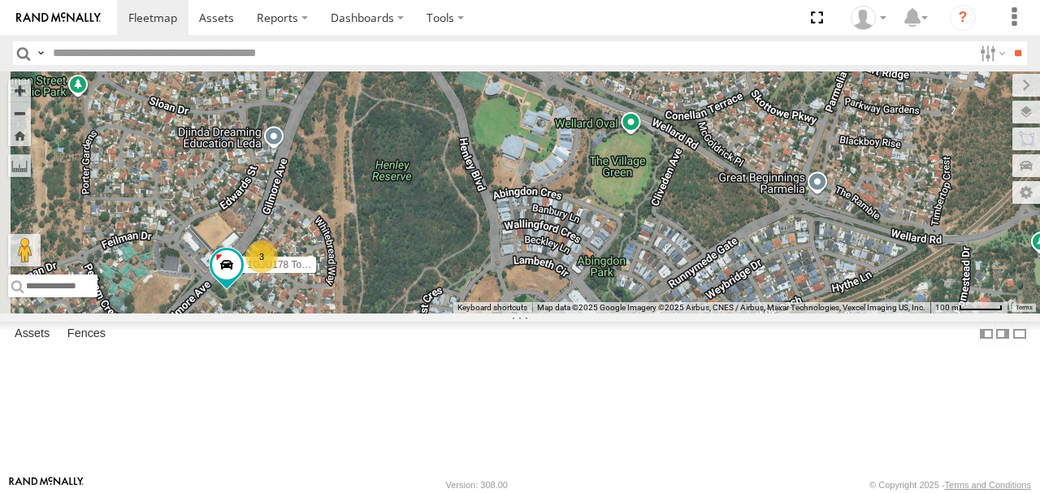
drag, startPoint x: 646, startPoint y: 303, endPoint x: 658, endPoint y: 225, distance: 79.0
click at [657, 228] on div "KWN708 Supervisor NA 1HYH699 Coor.Engage & Place 1HSA085 Coor. [DOMAIN_NAME] KW…" at bounding box center [520, 193] width 1040 height 242
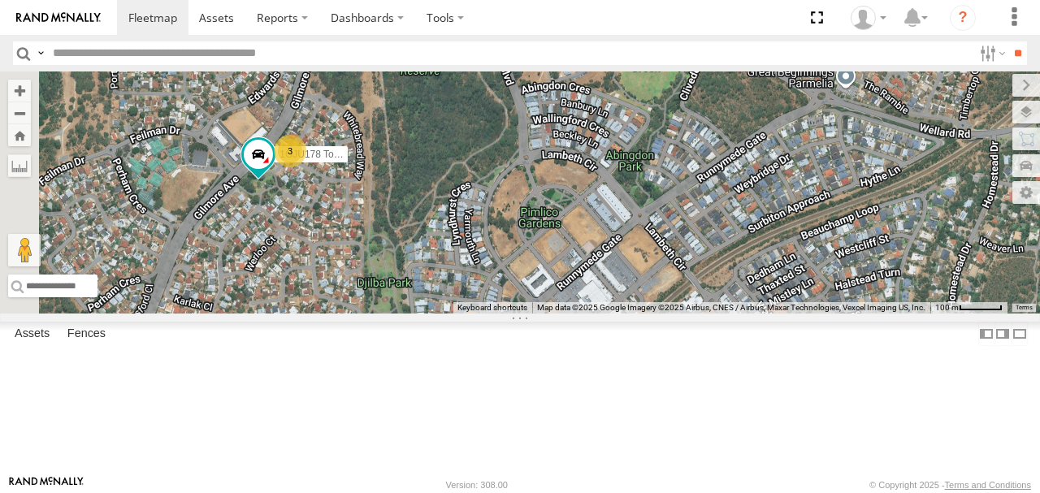
drag, startPoint x: 620, startPoint y: 291, endPoint x: 653, endPoint y: 190, distance: 106.1
click at [653, 190] on div "KWN708 Supervisor NA 1HYH699 Coor.Engage & Place 1HSA085 Coor. [DOMAIN_NAME] KW…" at bounding box center [520, 193] width 1040 height 242
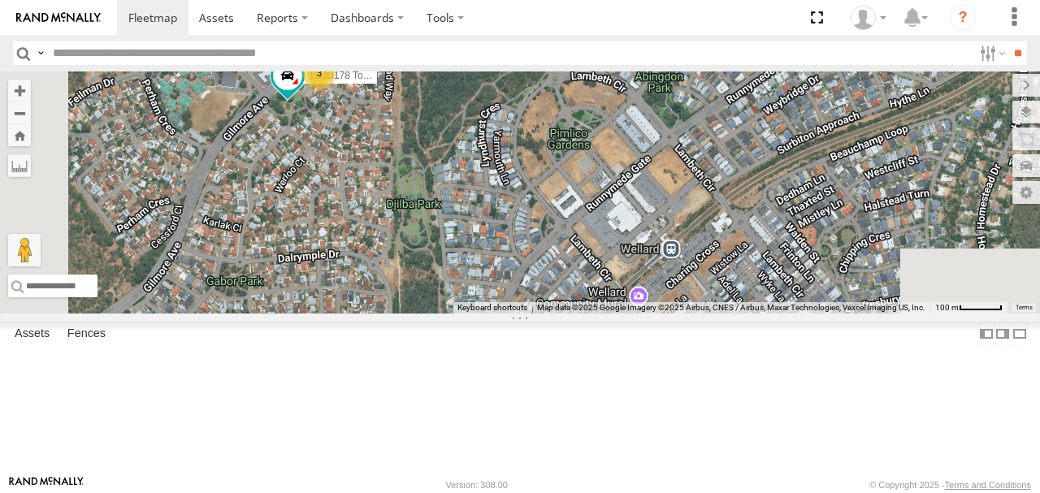
drag, startPoint x: 645, startPoint y: 276, endPoint x: 678, endPoint y: 184, distance: 98.2
click at [677, 182] on div "KWN708 Supervisor NA 1HYH699 Coor.Engage & Place 1HSA085 Coor. [DOMAIN_NAME] KW…" at bounding box center [520, 193] width 1040 height 242
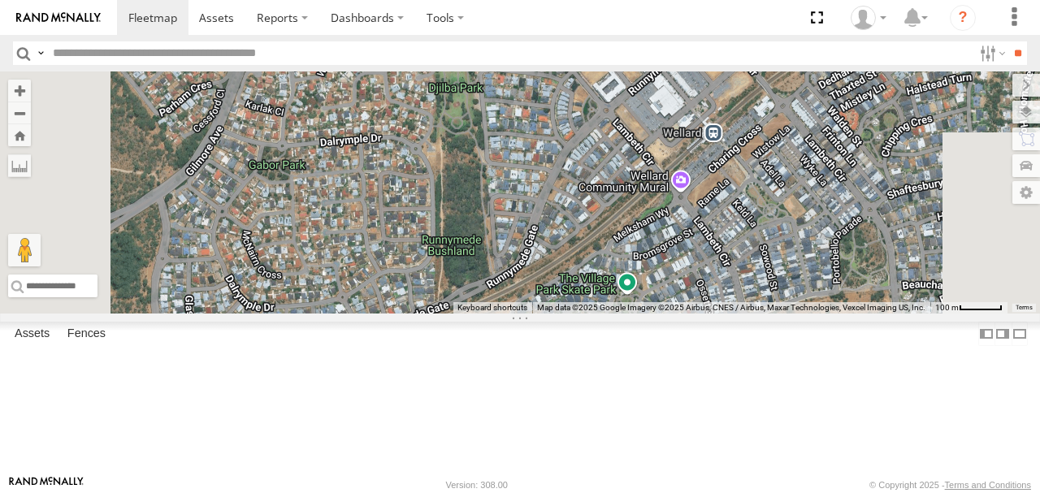
drag, startPoint x: 660, startPoint y: 265, endPoint x: 697, endPoint y: 183, distance: 89.9
click at [697, 183] on div "KWN708 Supervisor NA 1HYH699 Coor.Engage & Place 1HSA085 Coor. [DOMAIN_NAME] KW…" at bounding box center [520, 193] width 1040 height 242
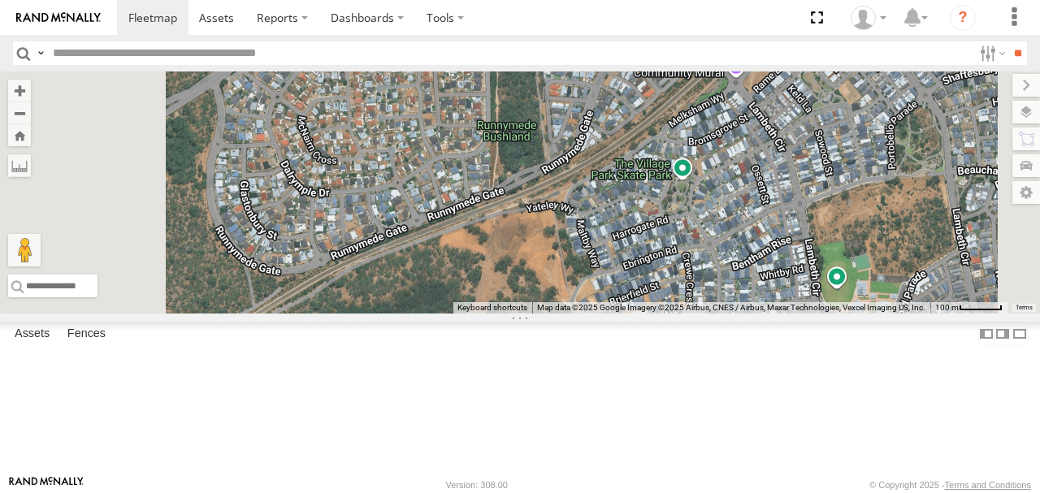
drag, startPoint x: 638, startPoint y: 248, endPoint x: 687, endPoint y: 172, distance: 90.0
click at [687, 172] on div "KWN708 Supervisor NA 1HYH699 Coor.Engage & Place 1HSA085 Coor. [DOMAIN_NAME] KW…" at bounding box center [520, 193] width 1040 height 242
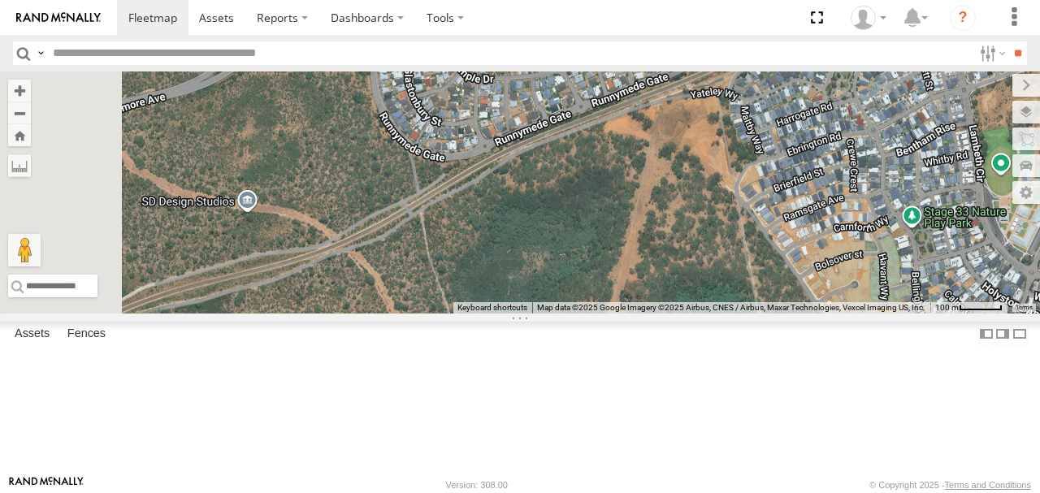
drag, startPoint x: 635, startPoint y: 224, endPoint x: 744, endPoint y: 191, distance: 114.4
click at [744, 191] on div "KWN708 Supervisor NA 1HYH699 Coor.Engage & Place 1HSA085 Coor. [DOMAIN_NAME] KW…" at bounding box center [520, 193] width 1040 height 242
